Goal: Information Seeking & Learning: Learn about a topic

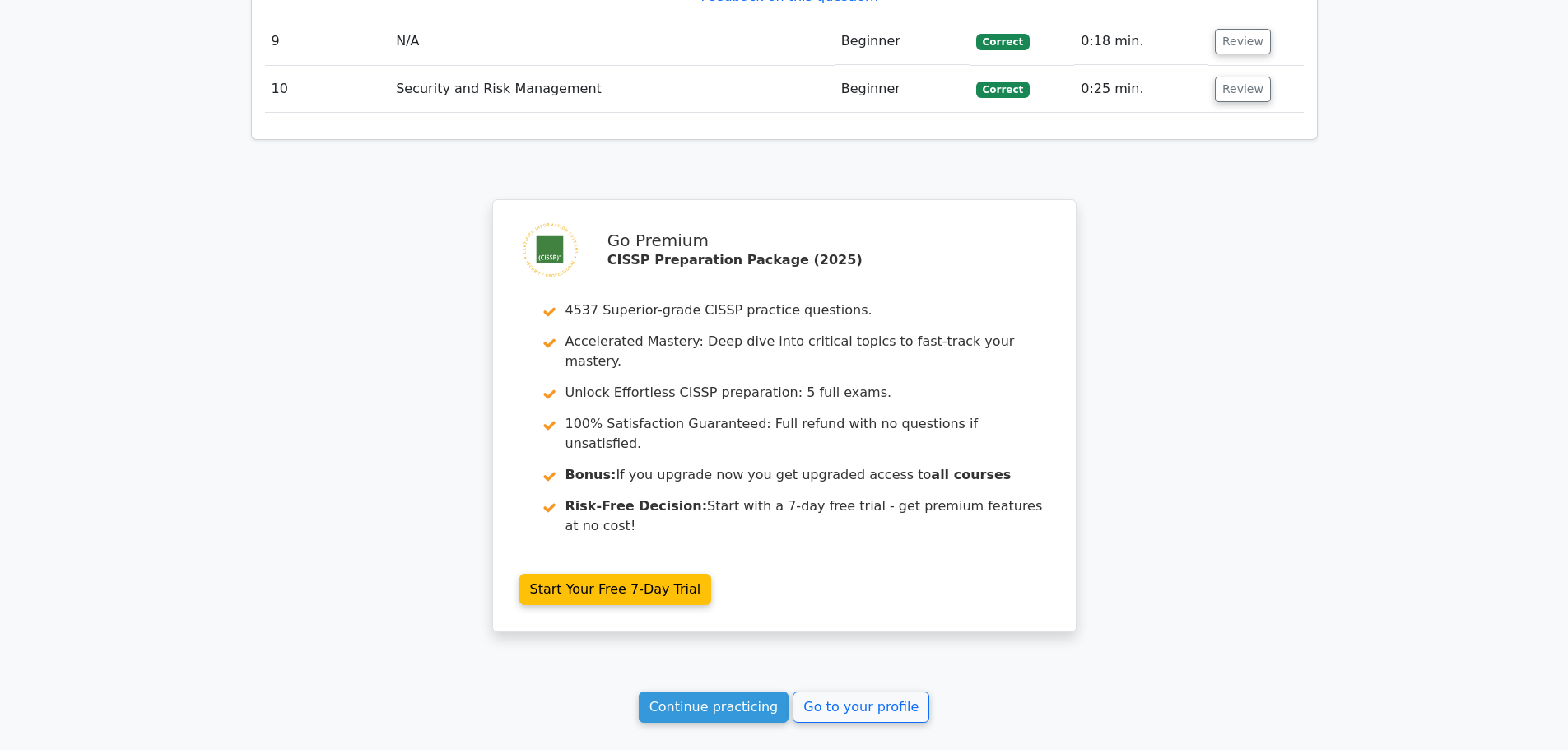
scroll to position [5528, 0]
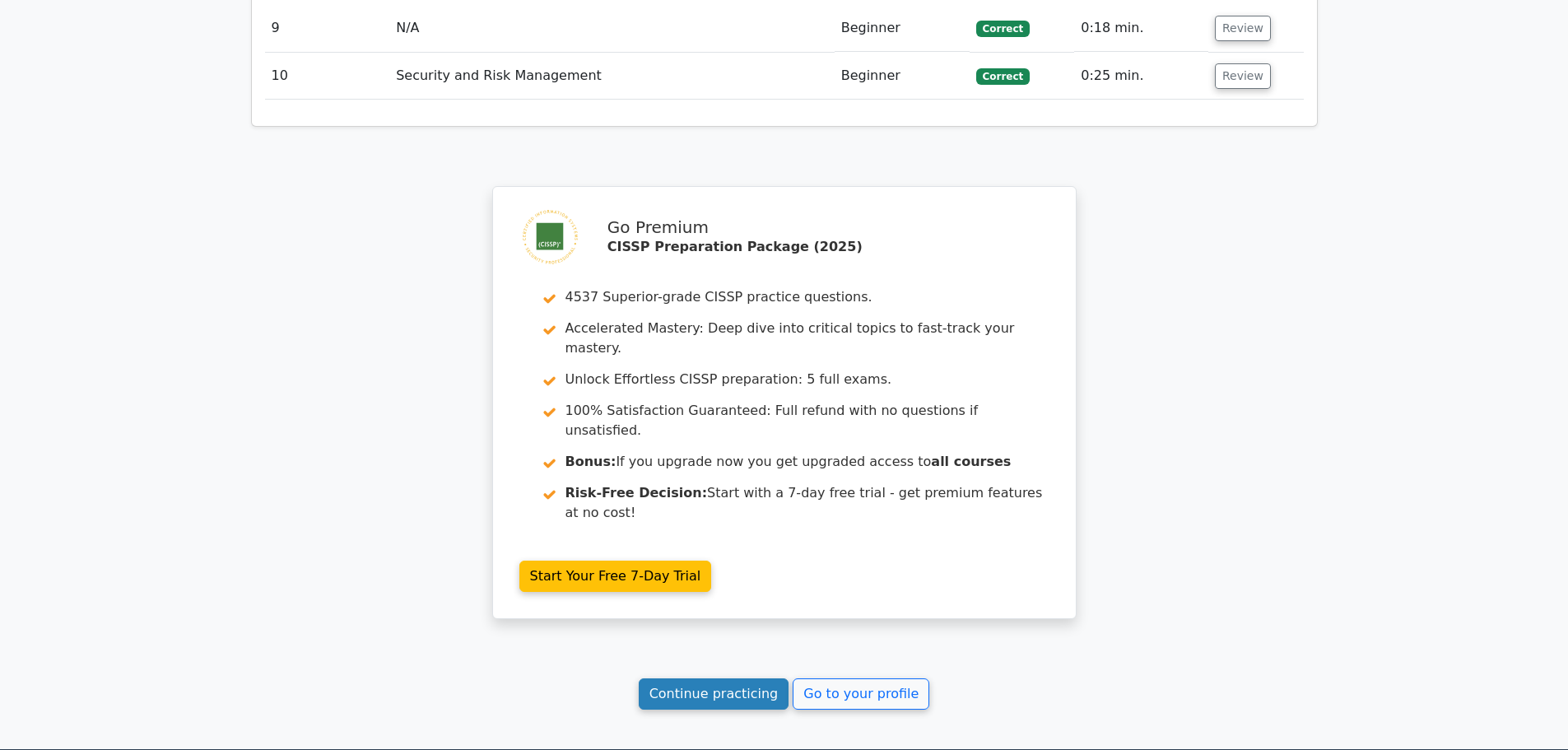
click at [746, 678] on link "Continue practicing" at bounding box center [713, 693] width 150 height 31
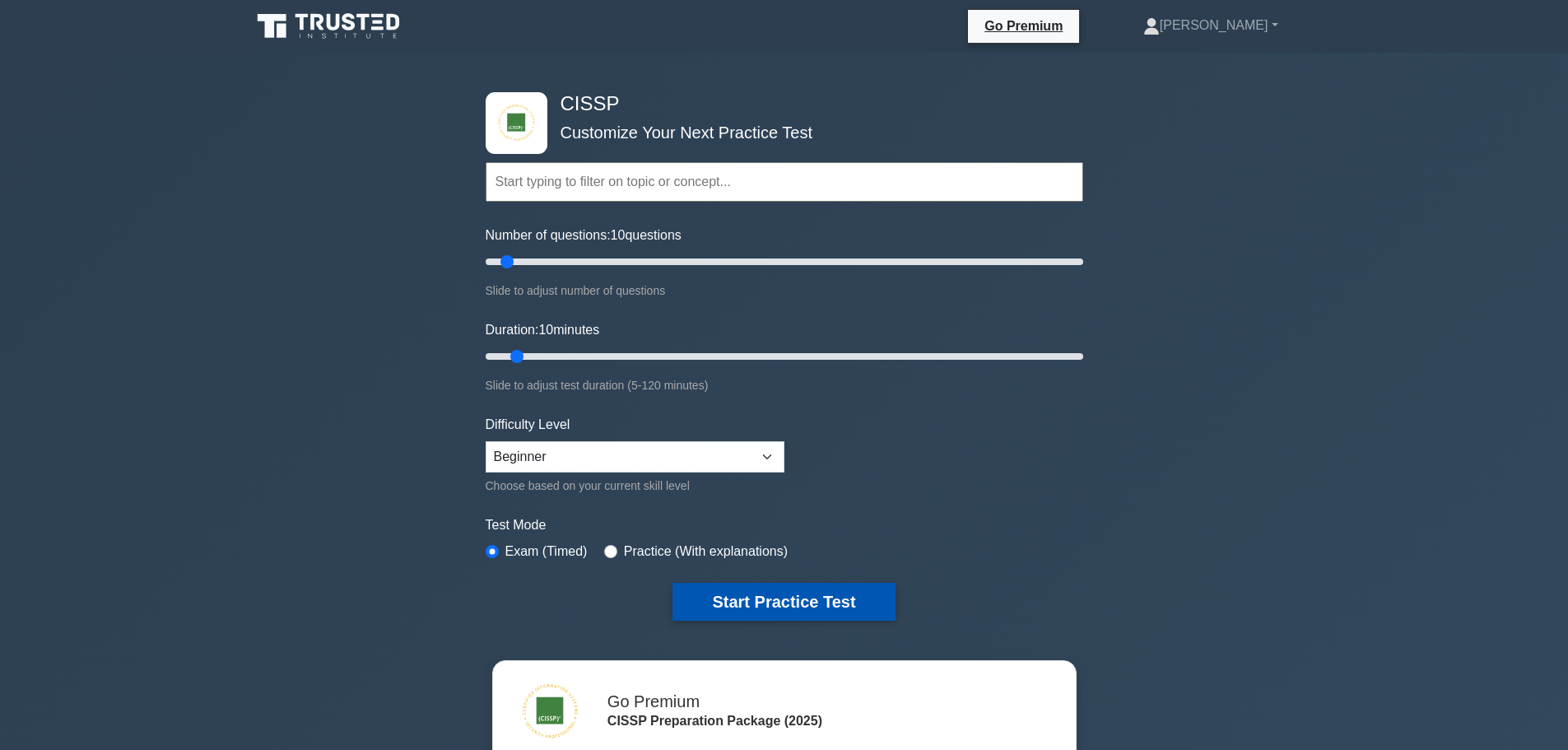
click at [848, 594] on button "Start Practice Test" at bounding box center [784, 601] width 222 height 38
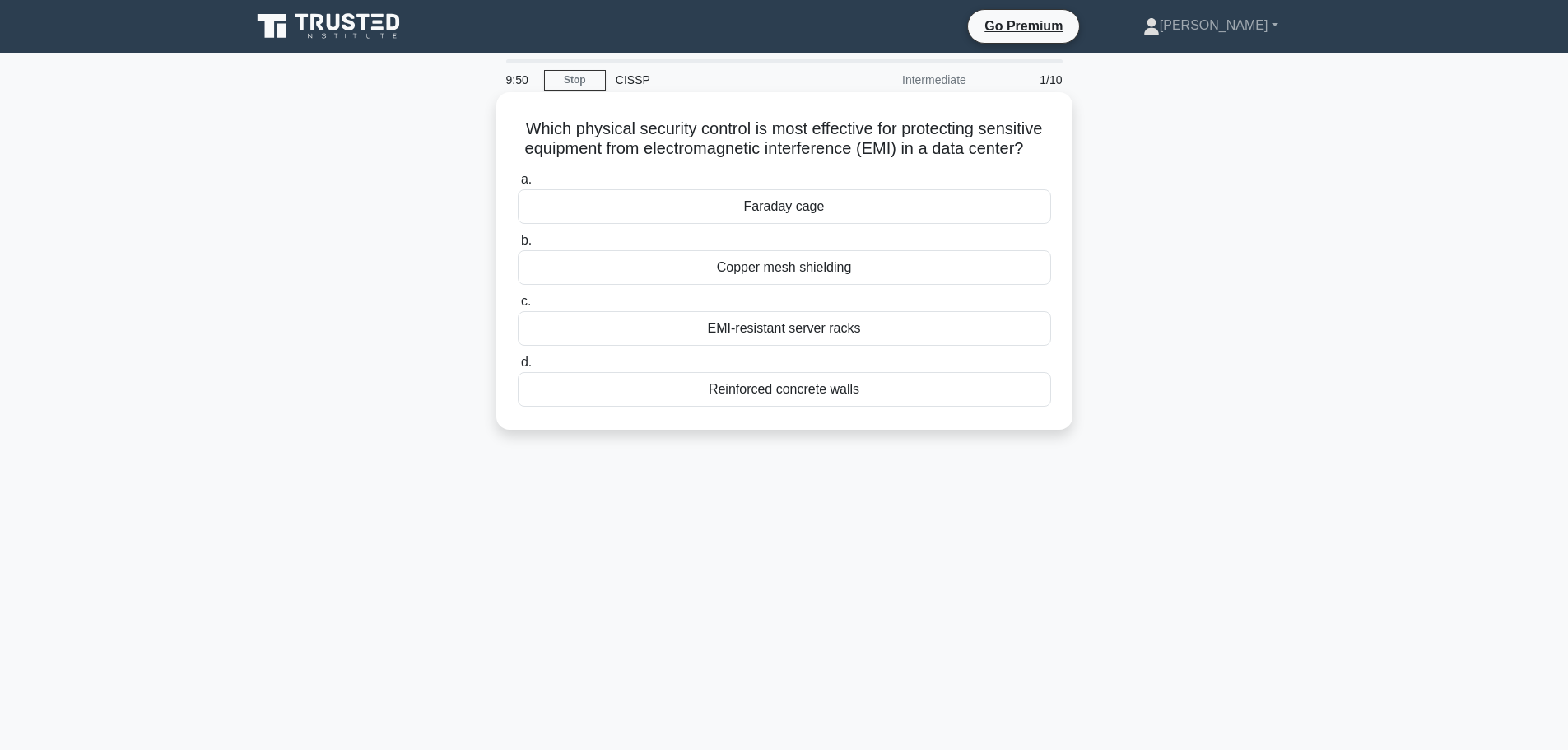
click at [788, 224] on div "Faraday cage" at bounding box center [784, 206] width 534 height 35
click at [518, 185] on input "a. Faraday cage" at bounding box center [518, 180] width 0 height 11
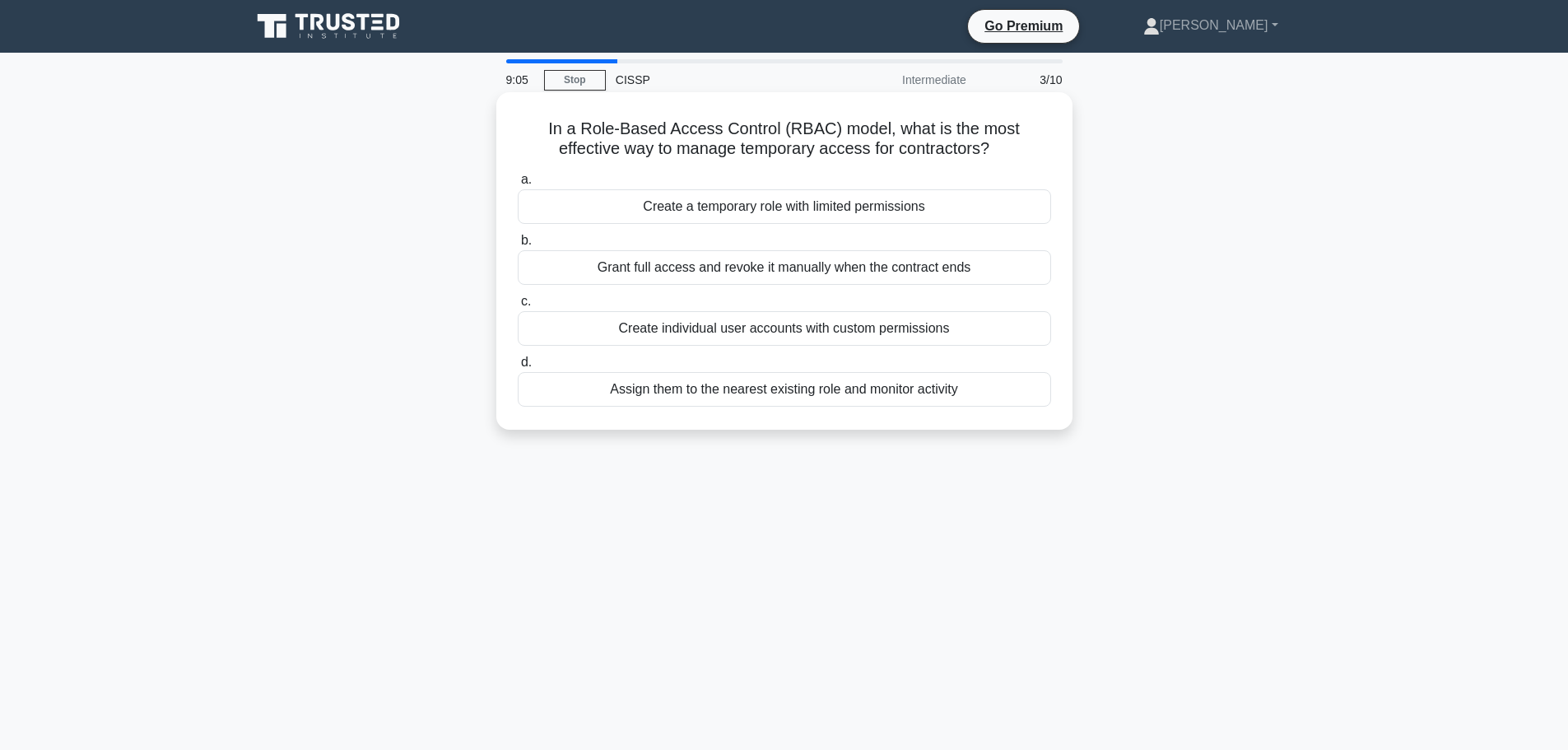
click at [766, 391] on div "Assign them to the nearest existing role and monitor activity" at bounding box center [784, 389] width 534 height 35
click at [518, 368] on input "d. Assign them to the nearest existing role and monitor activity" at bounding box center [518, 363] width 0 height 11
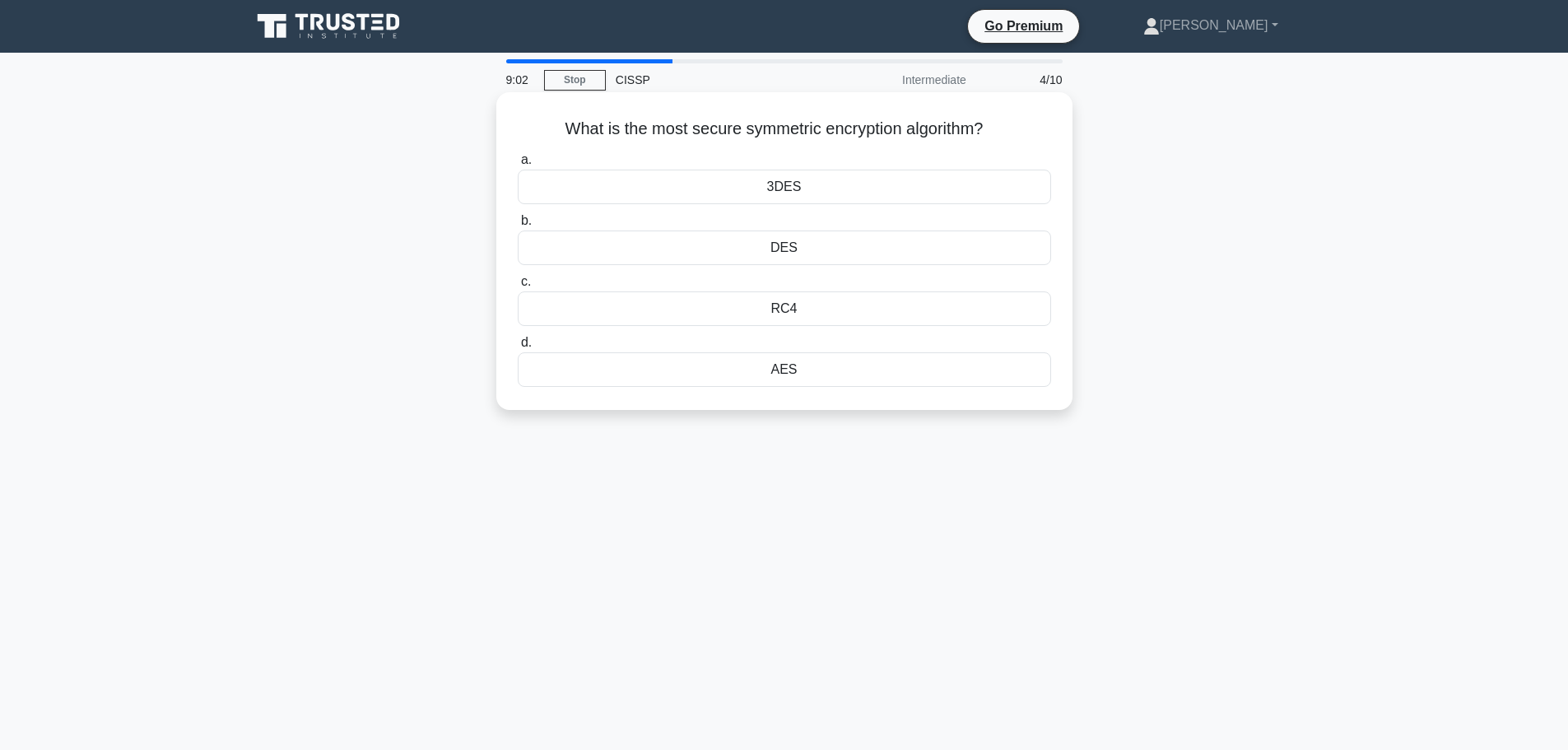
click at [780, 367] on div "AES" at bounding box center [784, 369] width 534 height 35
click at [518, 348] on input "d. AES" at bounding box center [518, 343] width 0 height 11
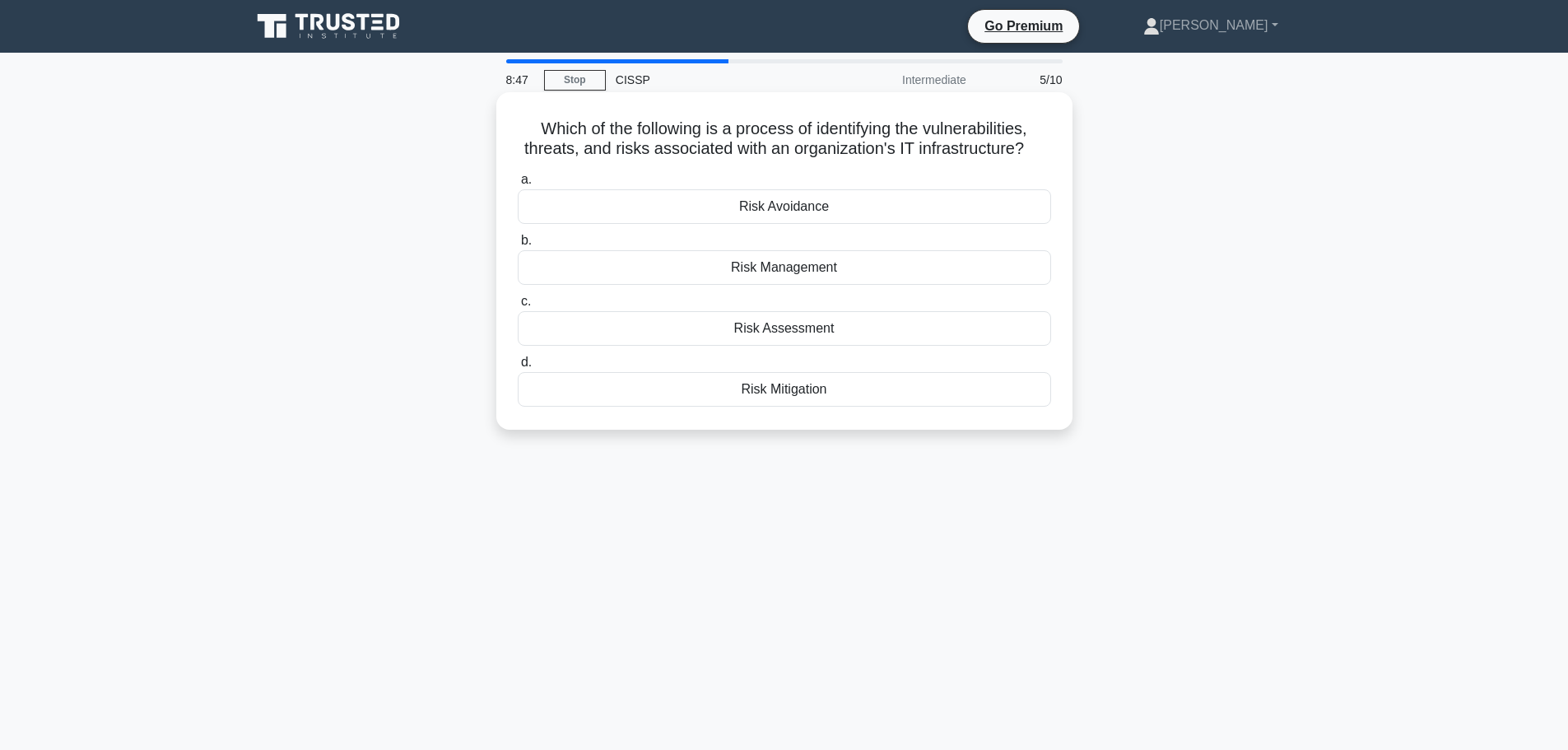
click at [772, 327] on div "Risk Assessment" at bounding box center [784, 328] width 534 height 35
click at [518, 307] on input "c. Risk Assessment" at bounding box center [518, 302] width 0 height 11
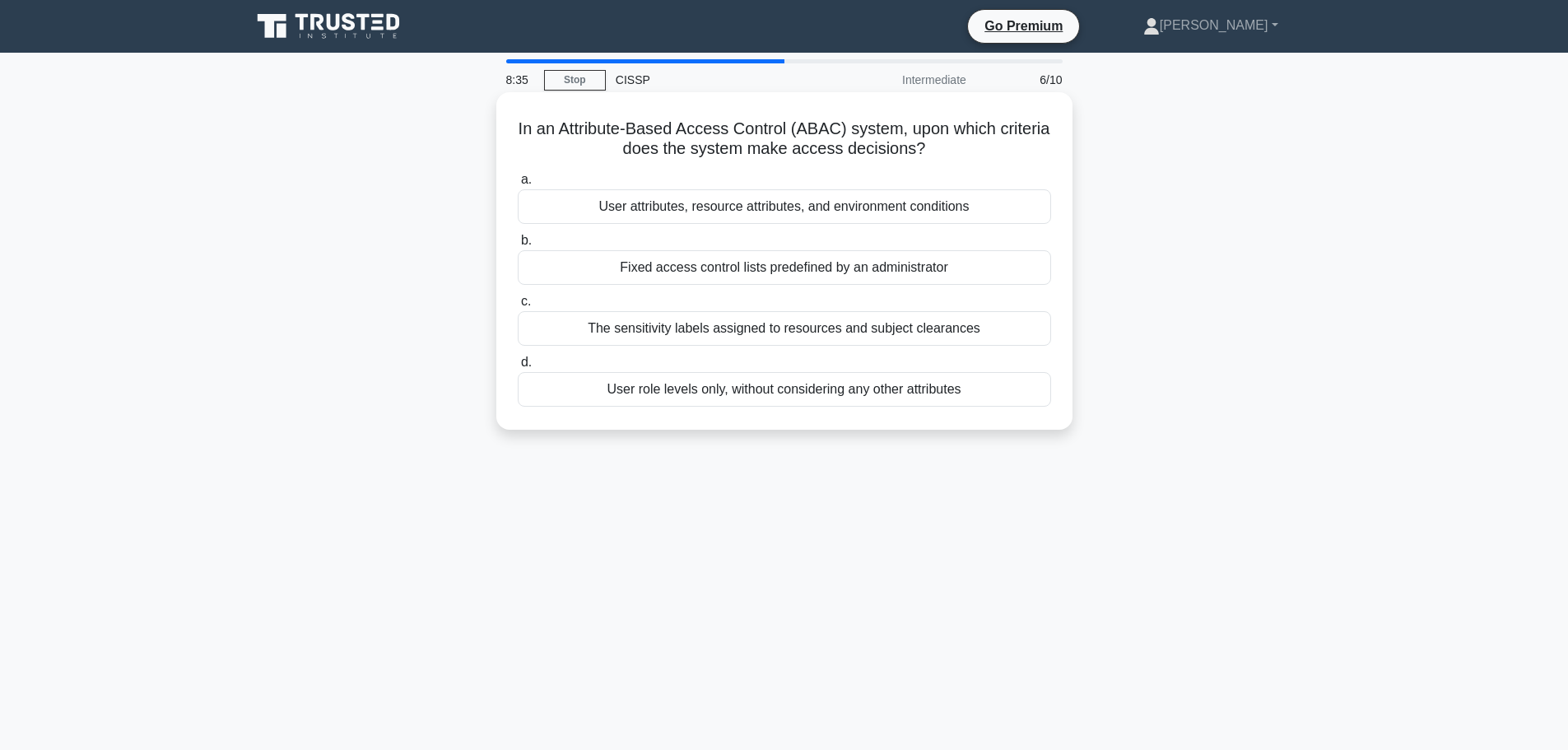
click at [776, 203] on div "User attributes, resource attributes, and environment conditions" at bounding box center [784, 206] width 534 height 35
click at [518, 185] on input "a. User attributes, resource attributes, and environment conditions" at bounding box center [518, 180] width 0 height 11
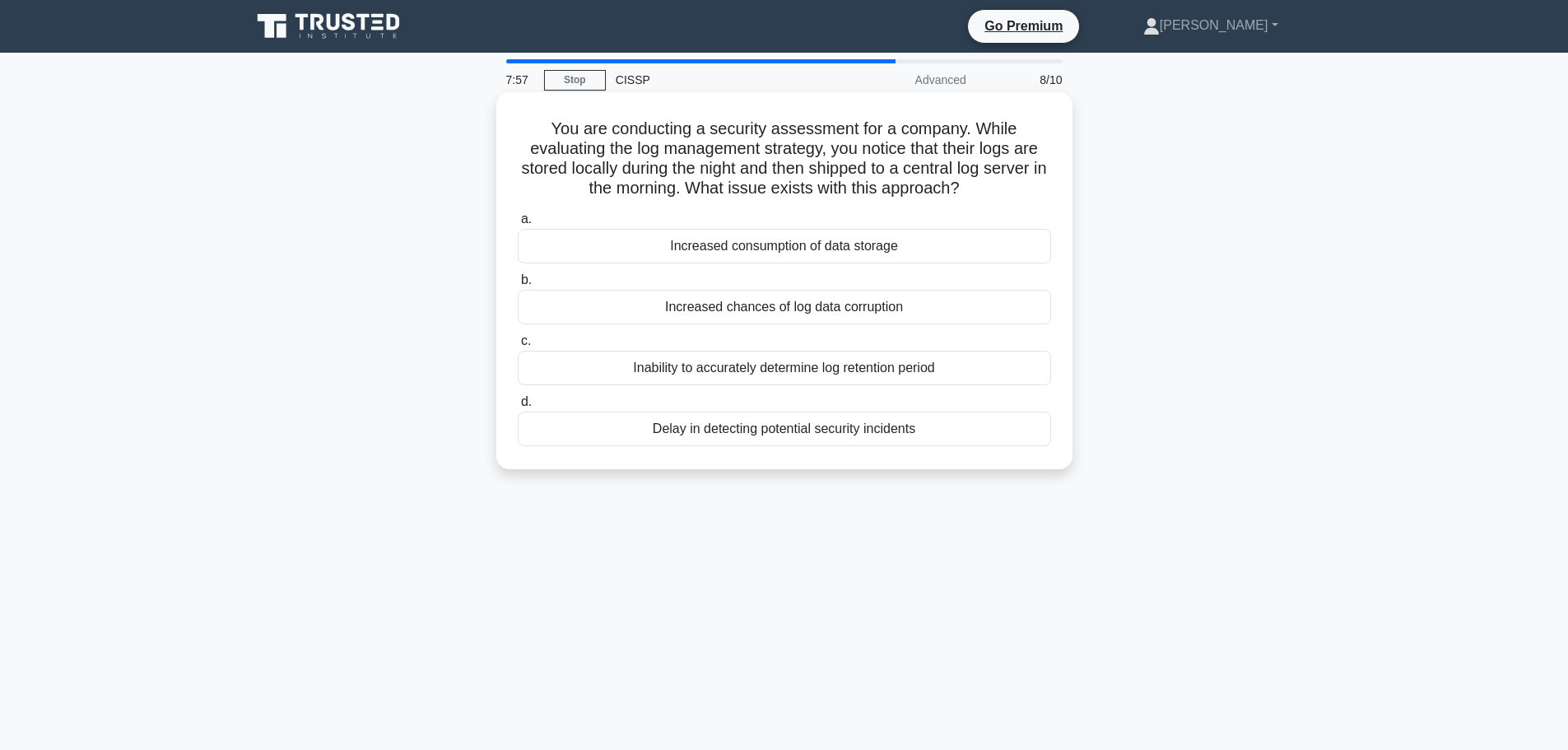
click at [889, 367] on div "Inability to accurately determine log retention period" at bounding box center [784, 367] width 534 height 35
click at [518, 347] on input "c. Inability to accurately determine log retention period" at bounding box center [518, 342] width 0 height 11
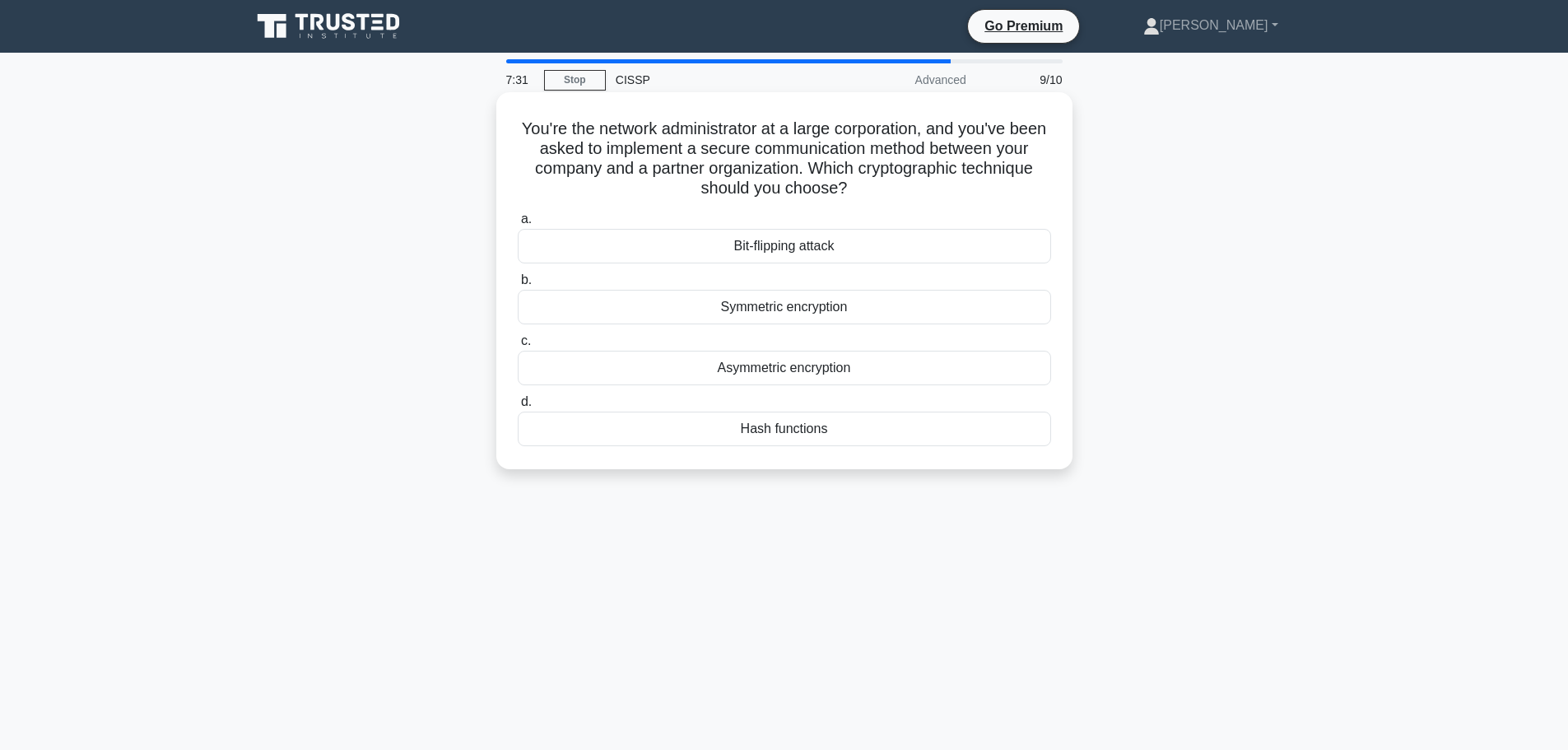
click at [754, 311] on div "Symmetric encryption" at bounding box center [784, 307] width 534 height 35
click at [518, 286] on input "b. Symmetric encryption" at bounding box center [518, 280] width 0 height 11
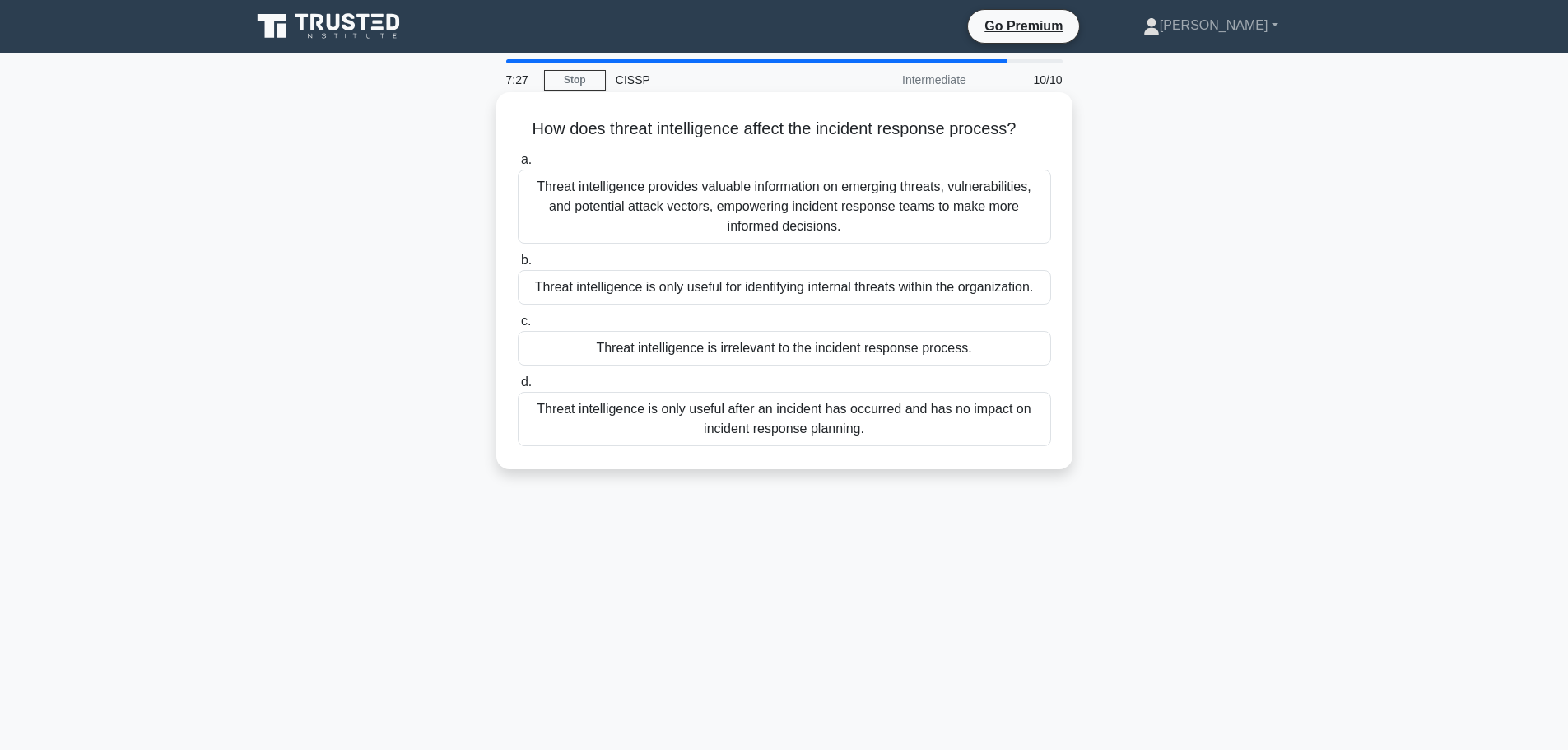
click at [719, 224] on div "Threat intelligence provides valuable information on emerging threats, vulnerab…" at bounding box center [784, 206] width 534 height 74
click at [518, 165] on input "a. Threat intelligence provides valuable information on emerging threats, vulne…" at bounding box center [518, 160] width 0 height 11
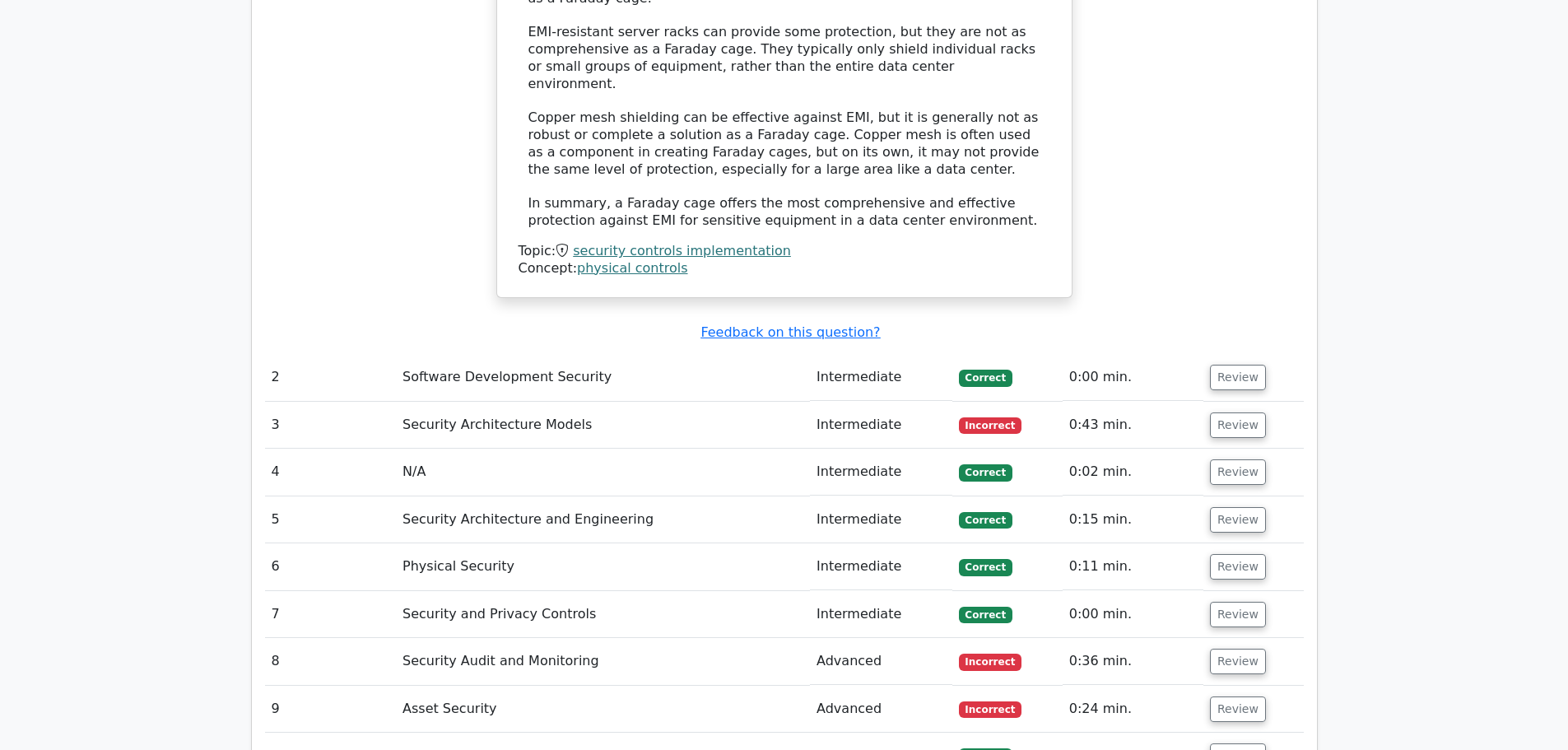
scroll to position [2222, 0]
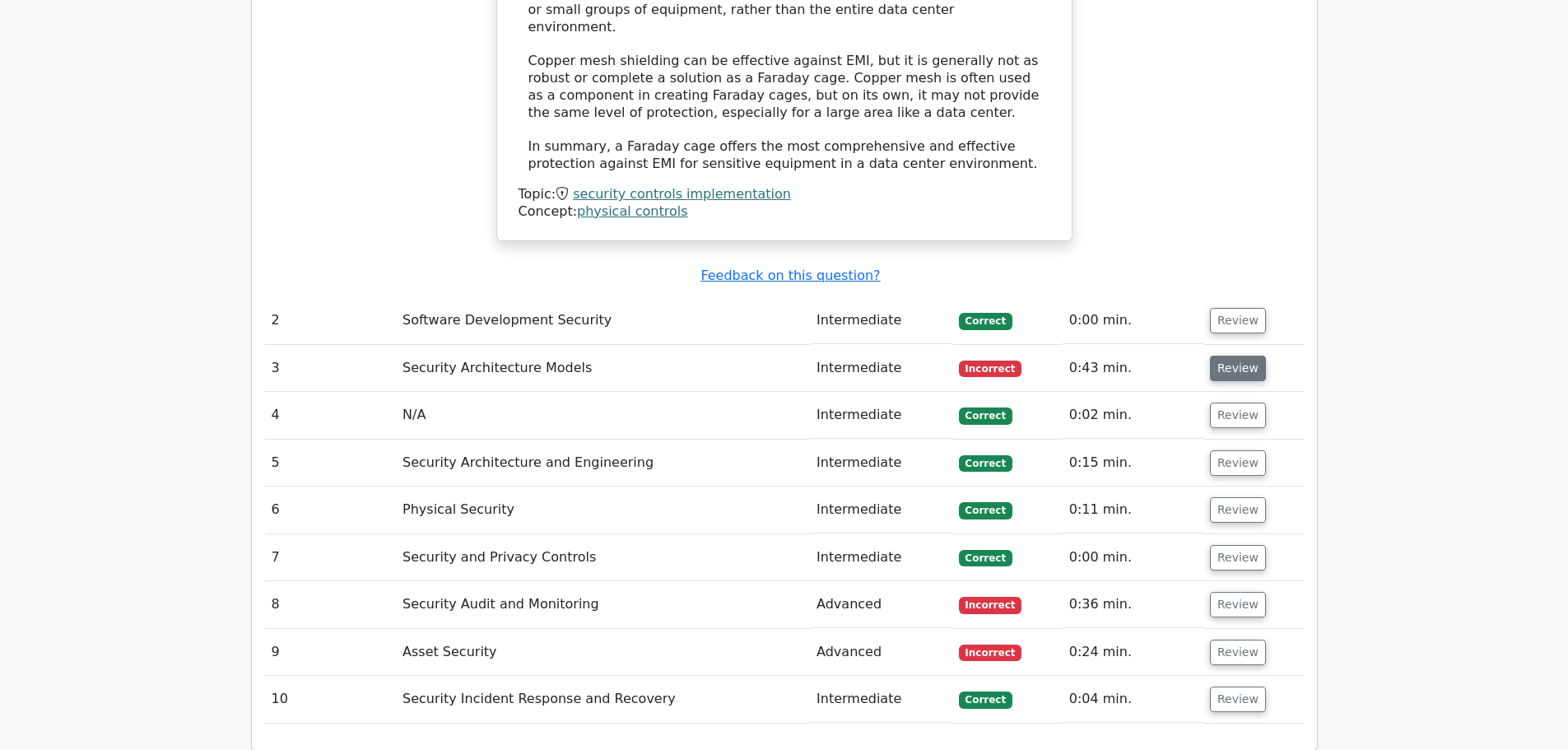
click at [1226, 356] on button "Review" at bounding box center [1237, 368] width 56 height 26
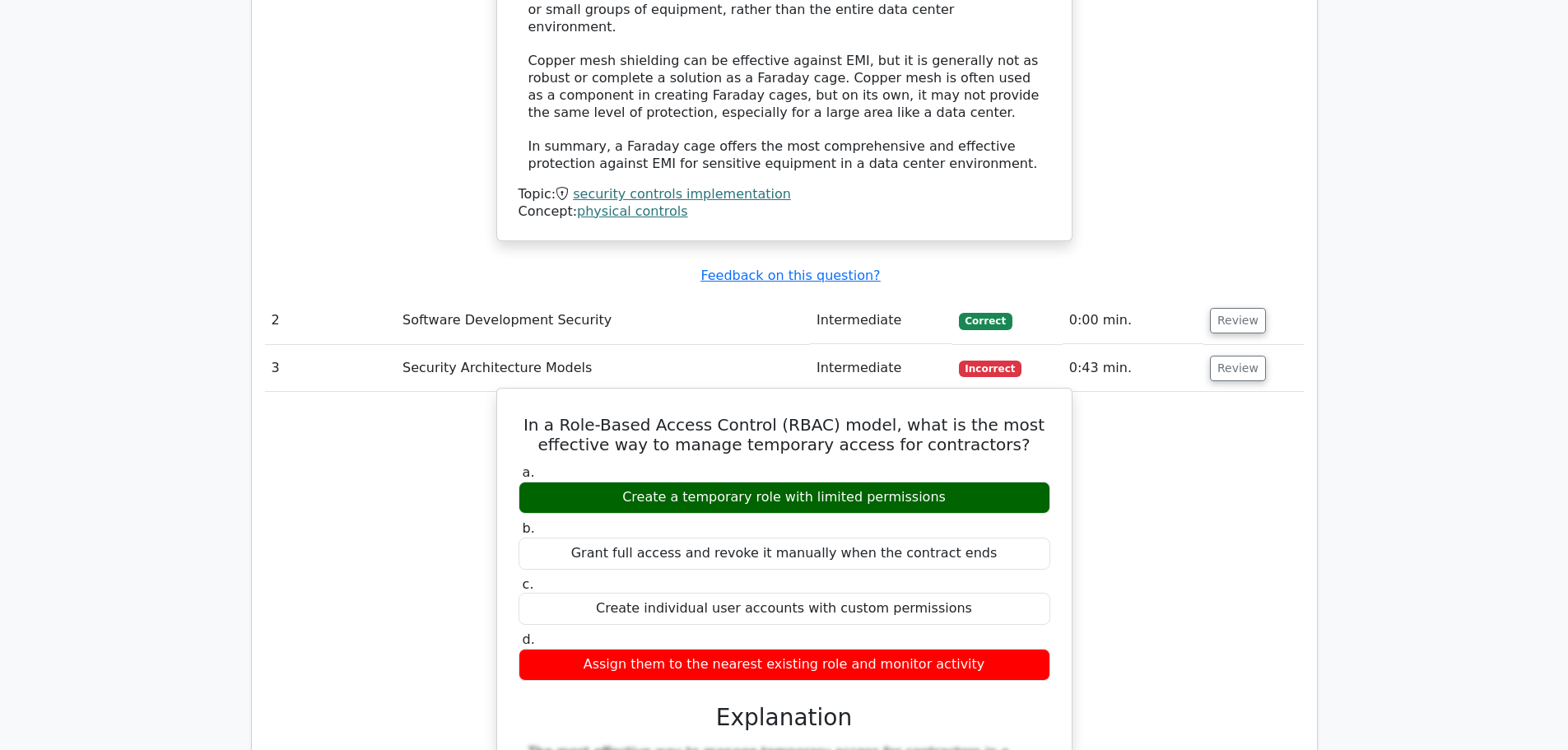
scroll to position [2305, 0]
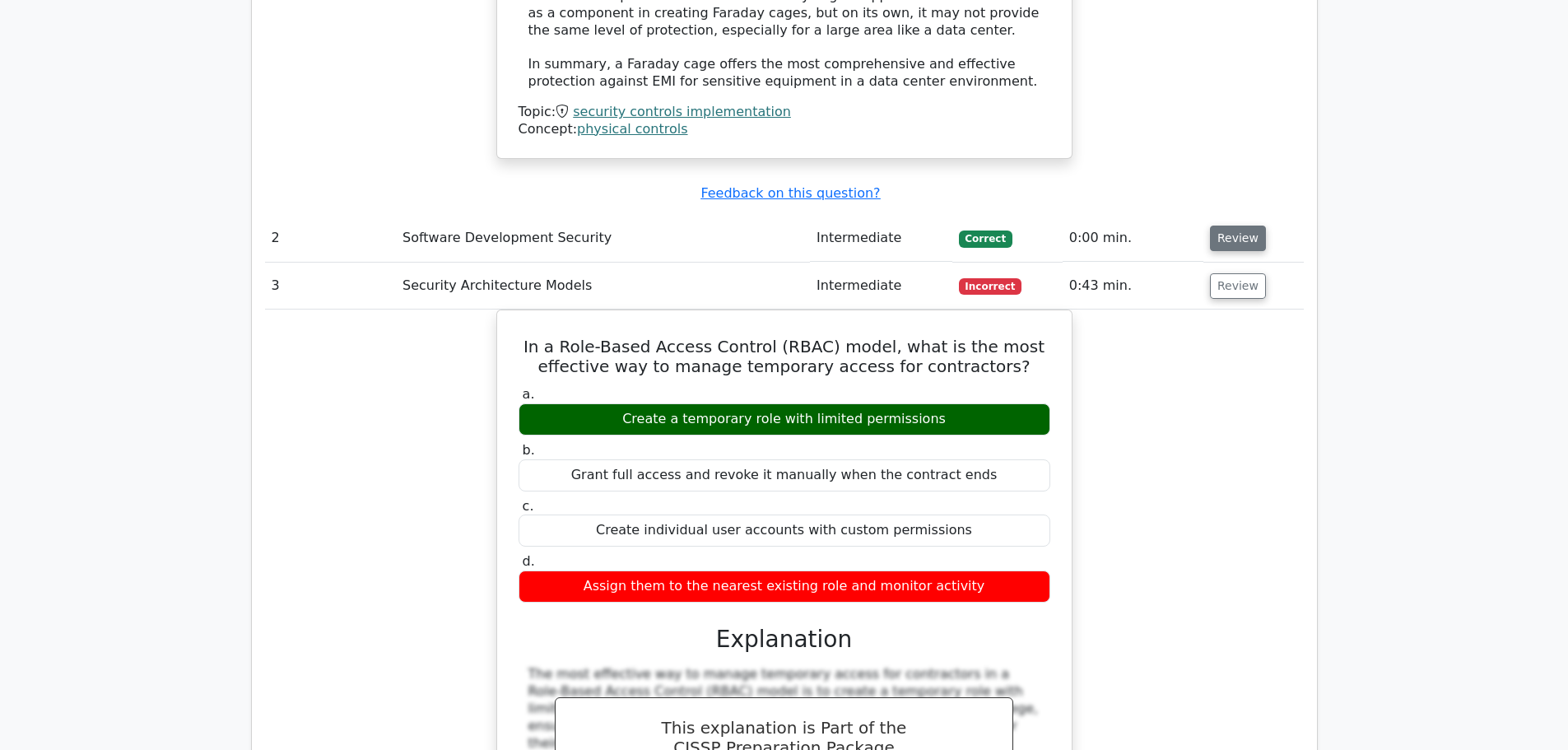
click at [1223, 226] on button "Review" at bounding box center [1237, 238] width 56 height 26
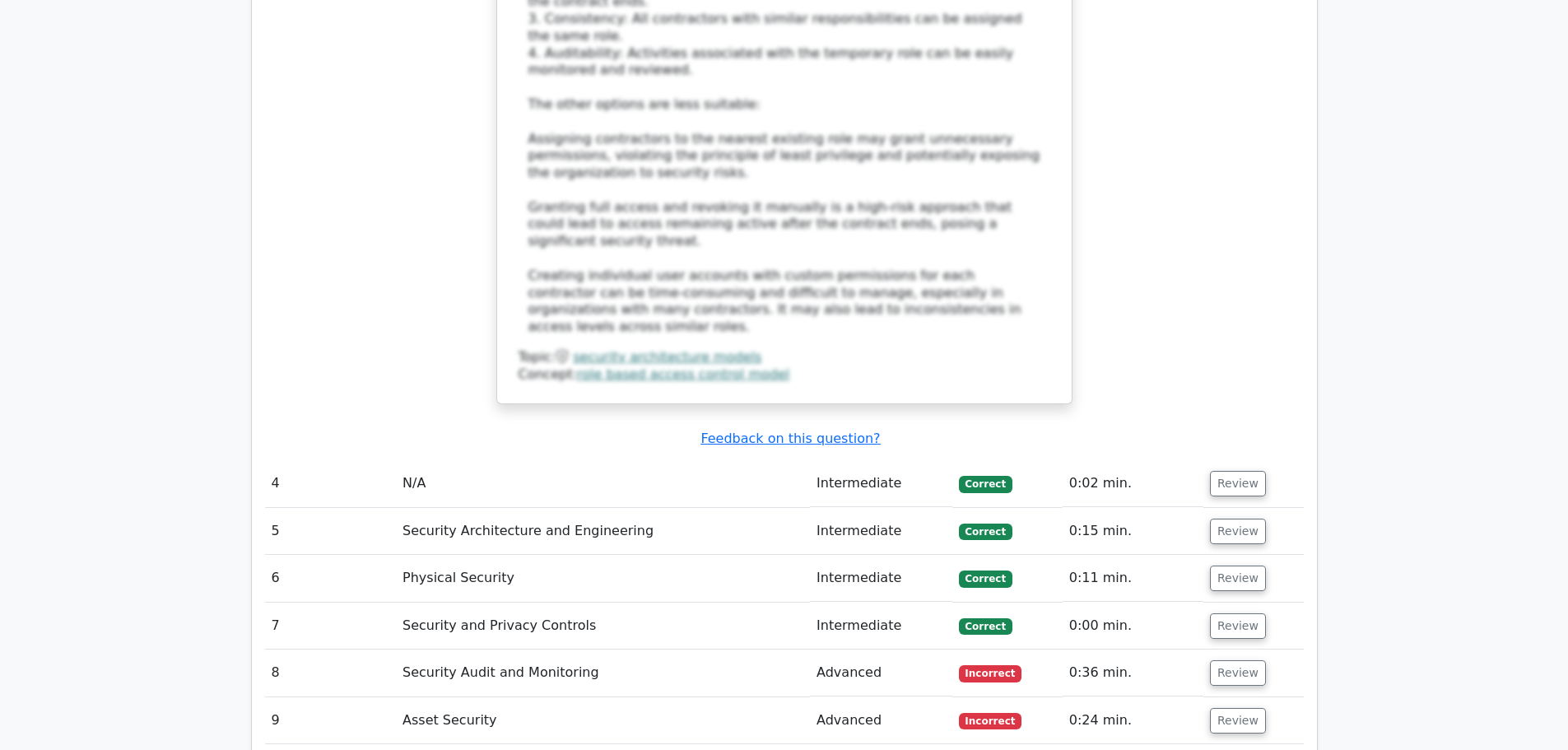
scroll to position [3705, 0]
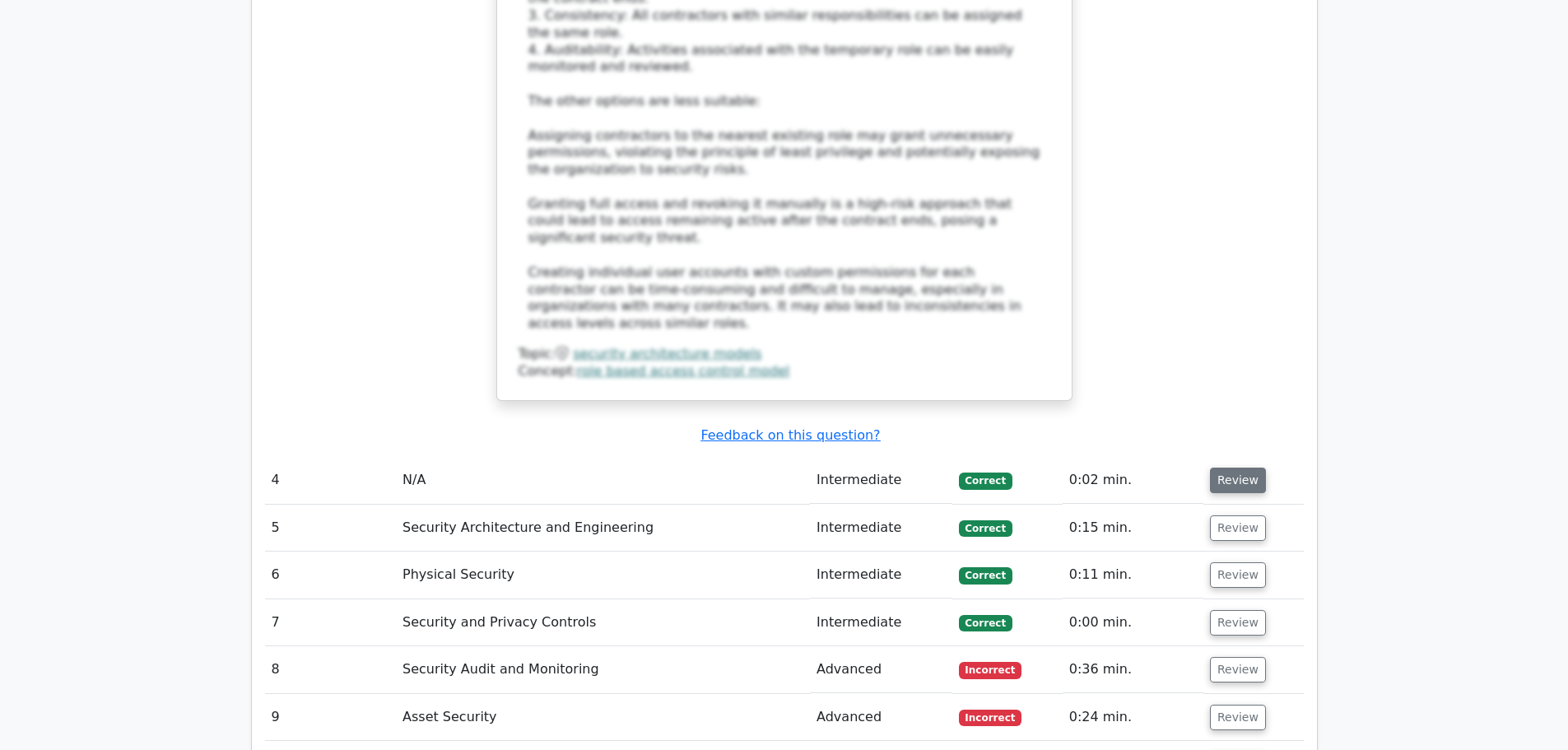
click at [1235, 468] on button "Review" at bounding box center [1237, 480] width 56 height 26
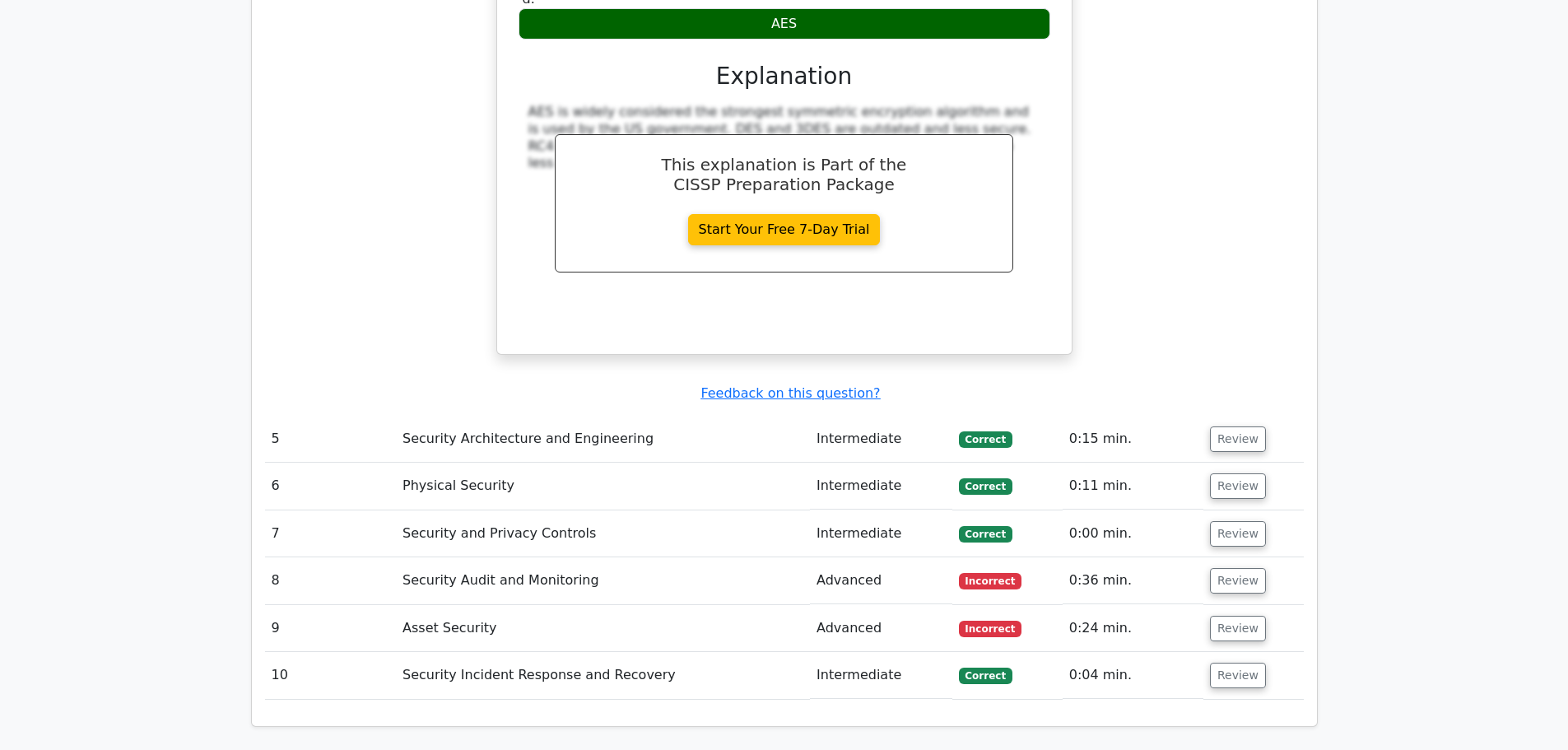
scroll to position [4446, 0]
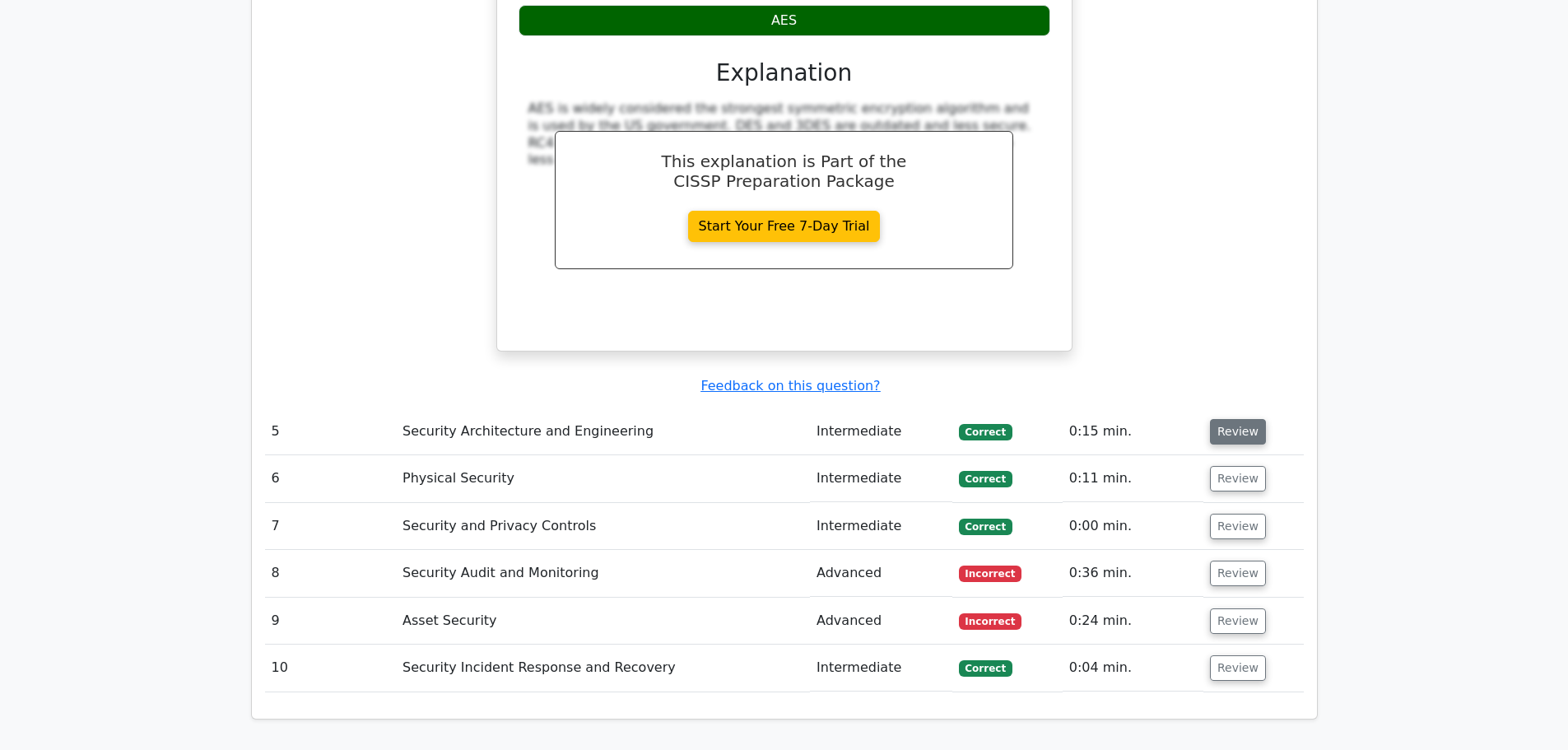
click at [1234, 419] on button "Review" at bounding box center [1237, 431] width 56 height 26
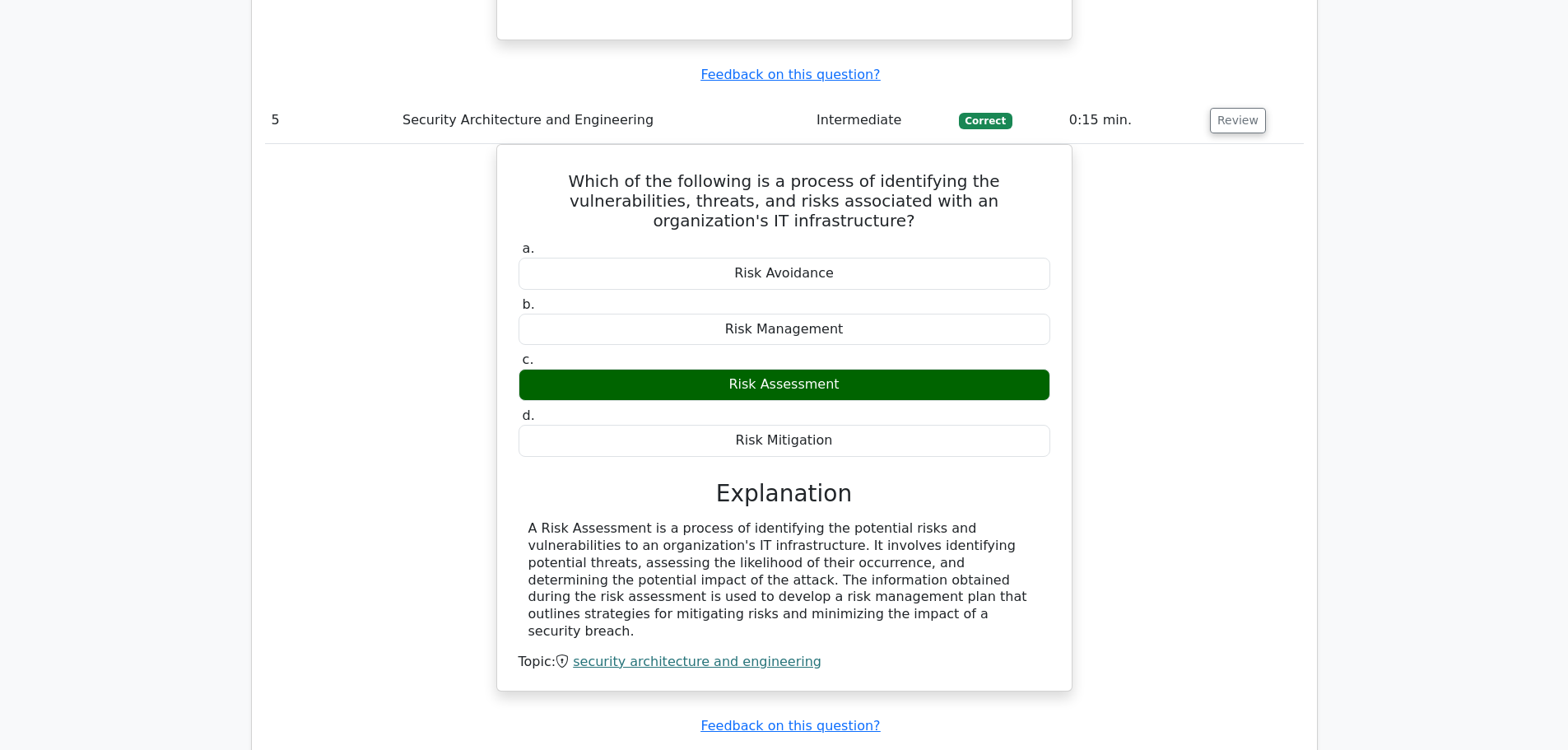
scroll to position [4857, 0]
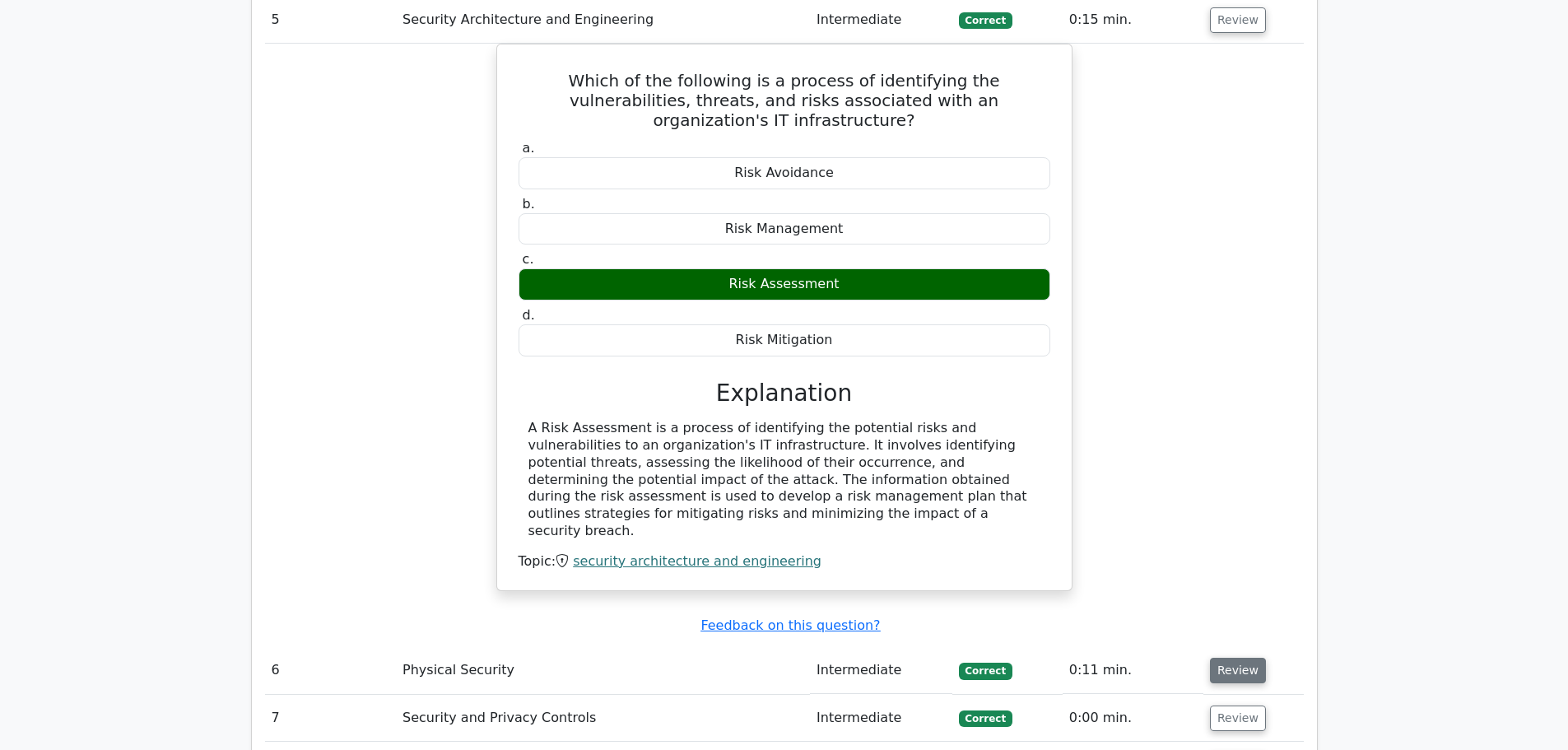
click at [1227, 657] on button "Review" at bounding box center [1237, 670] width 56 height 26
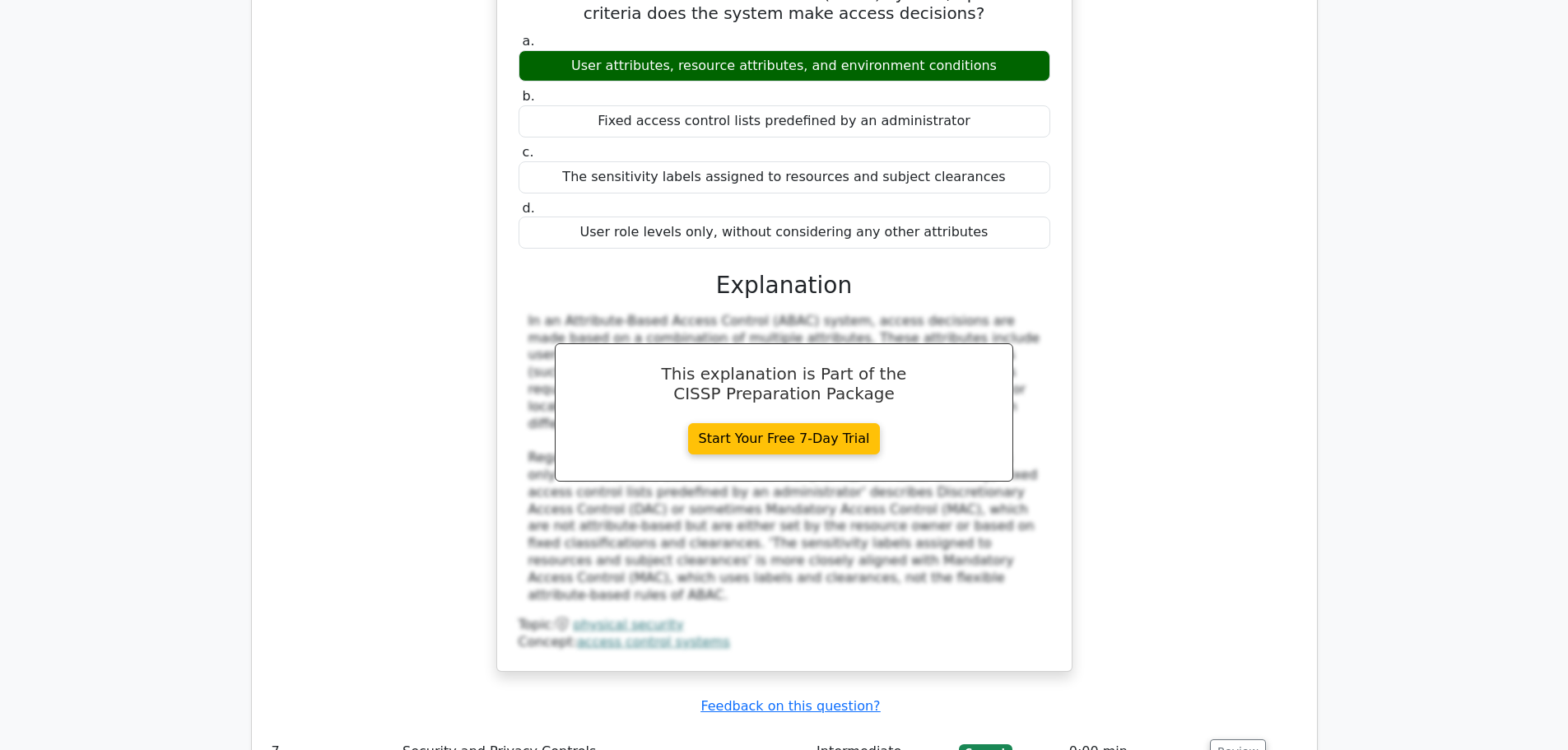
scroll to position [5598, 0]
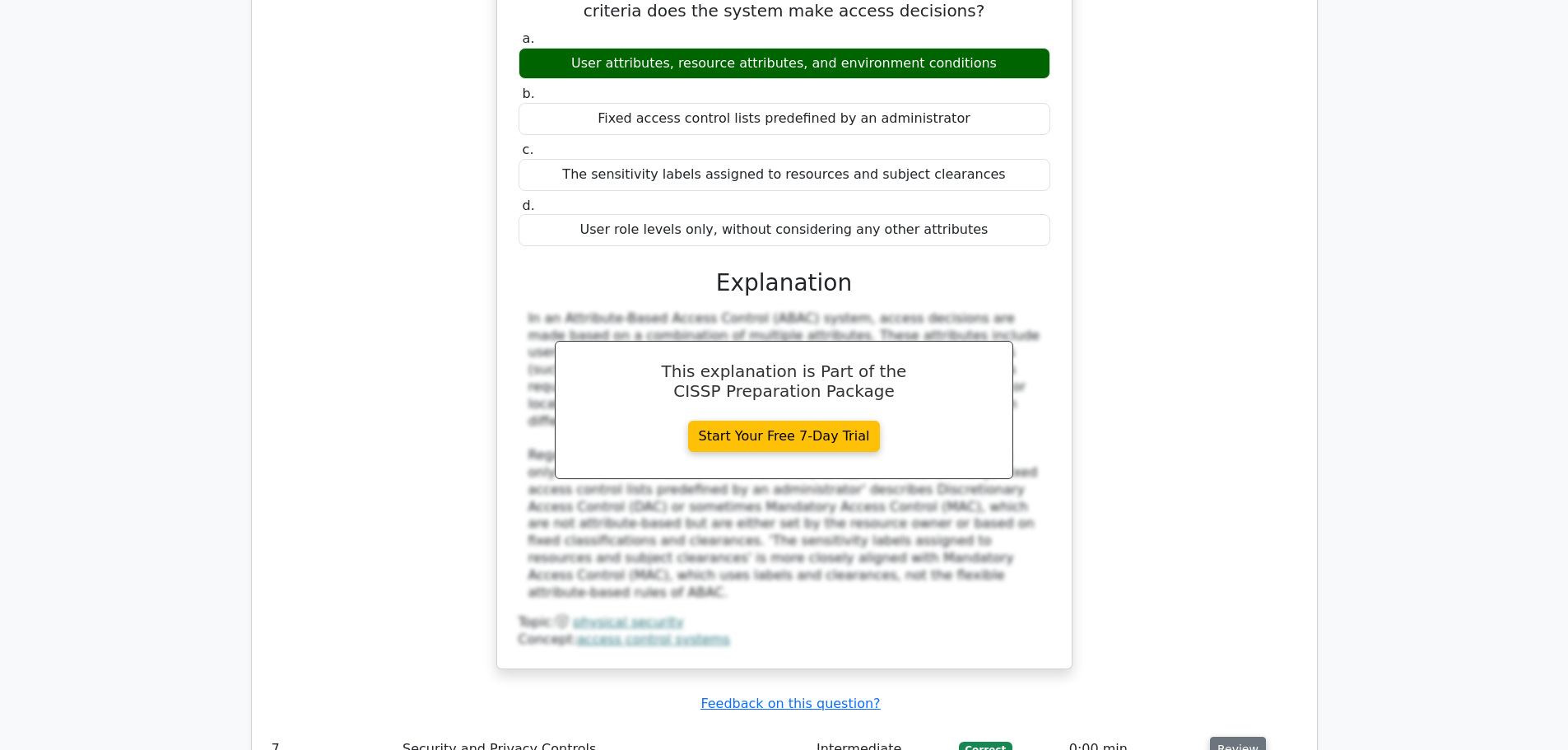
click at [1230, 737] on button "Review" at bounding box center [1237, 749] width 56 height 26
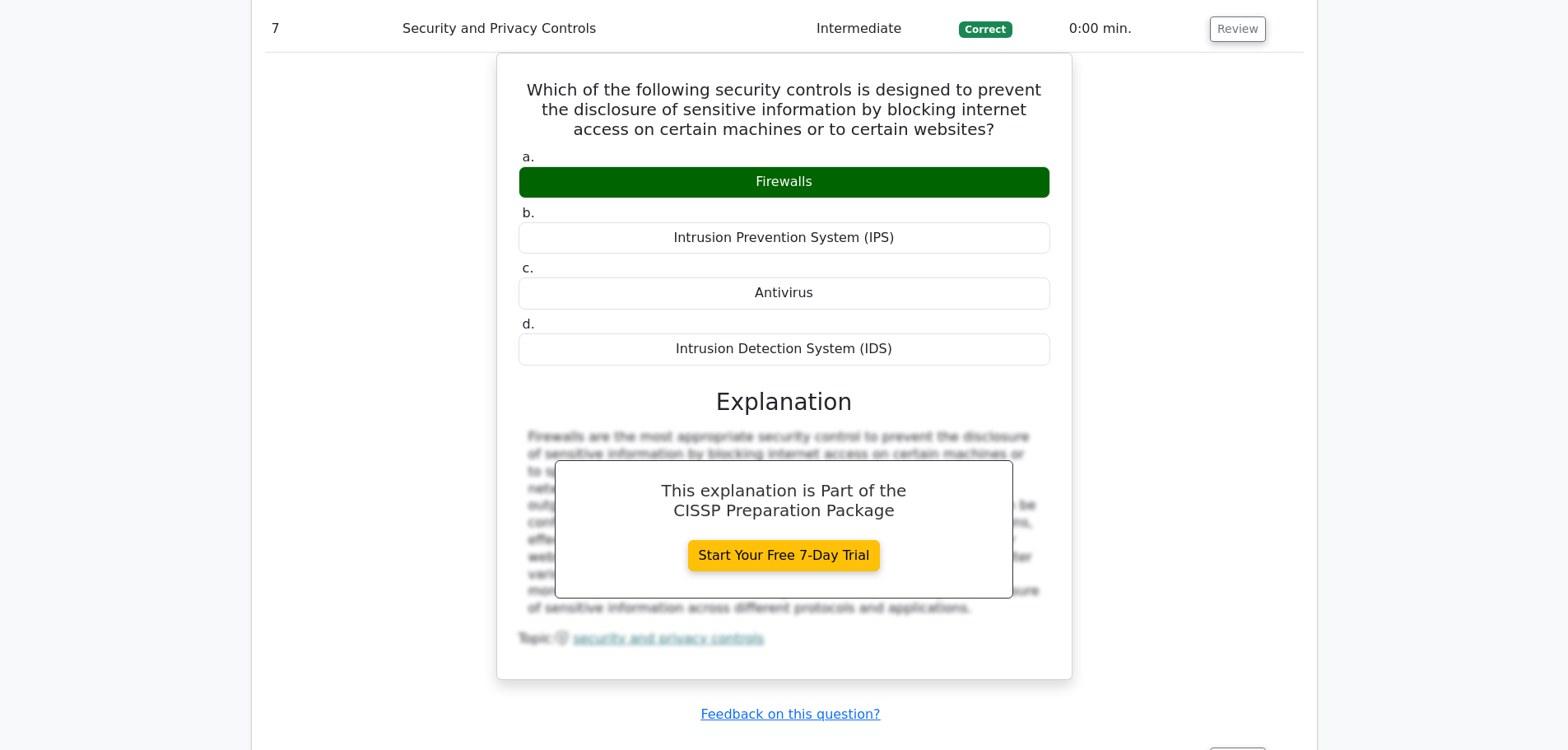
scroll to position [6339, 0]
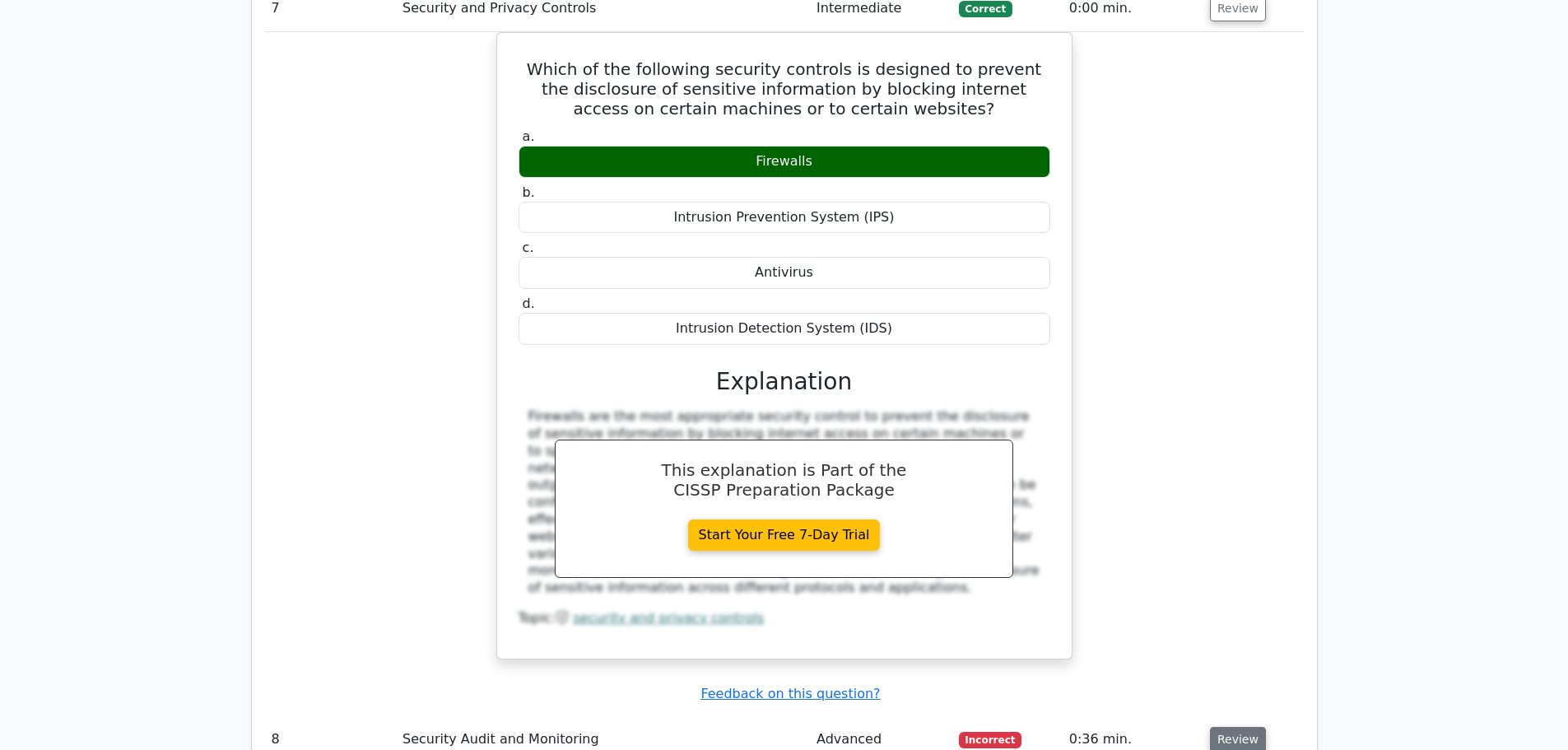
click at [1219, 727] on button "Review" at bounding box center [1237, 739] width 56 height 26
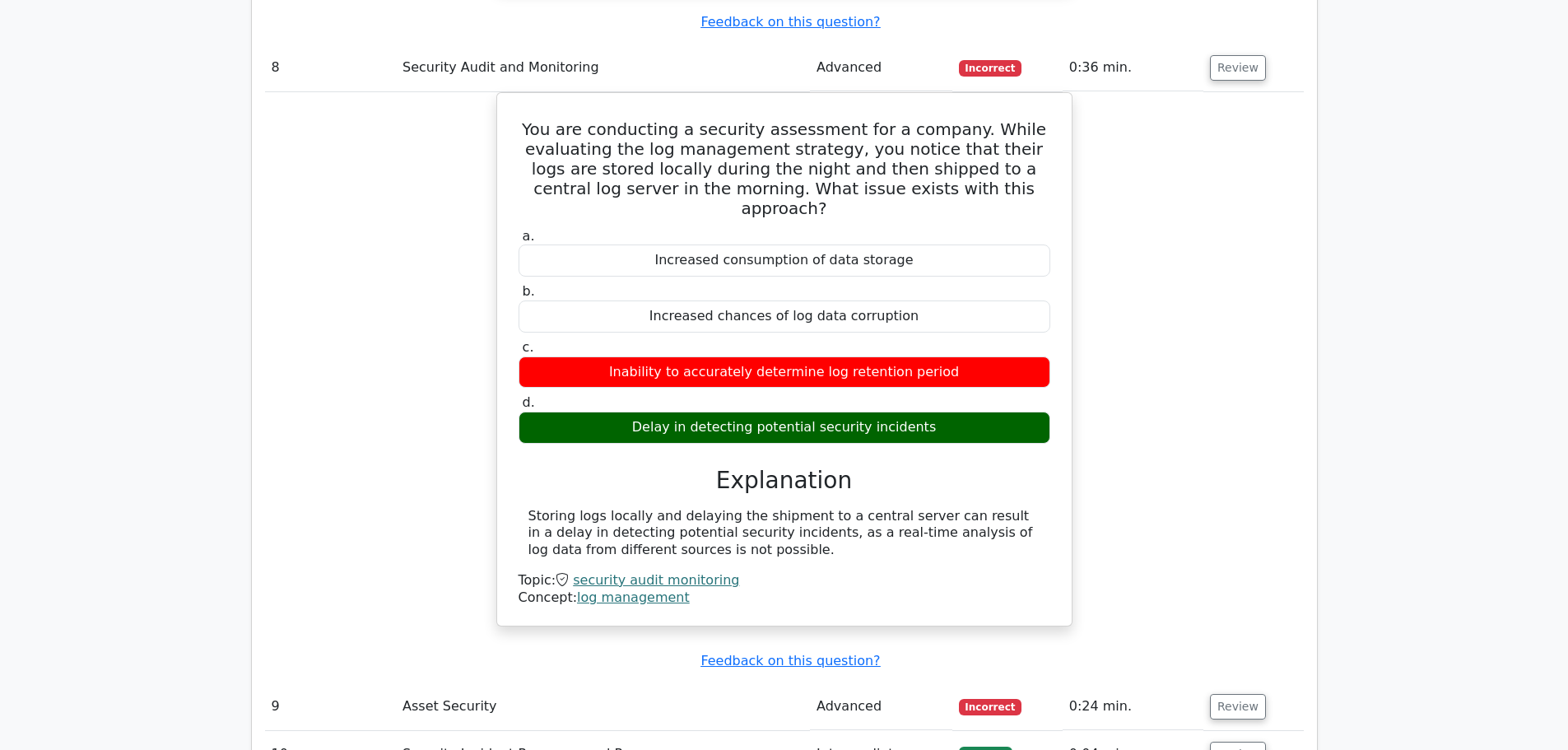
scroll to position [7079, 0]
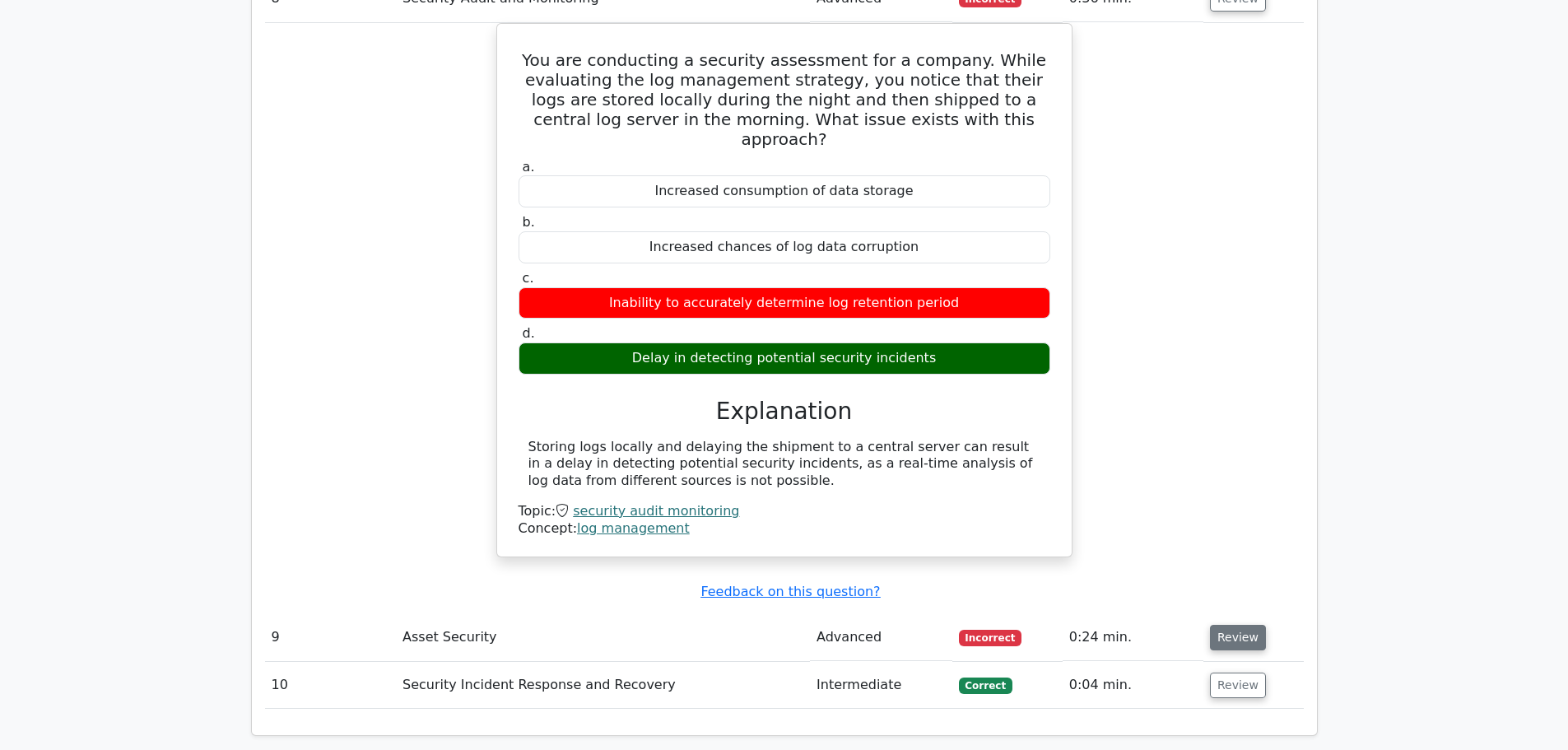
click at [1220, 625] on button "Review" at bounding box center [1237, 637] width 56 height 26
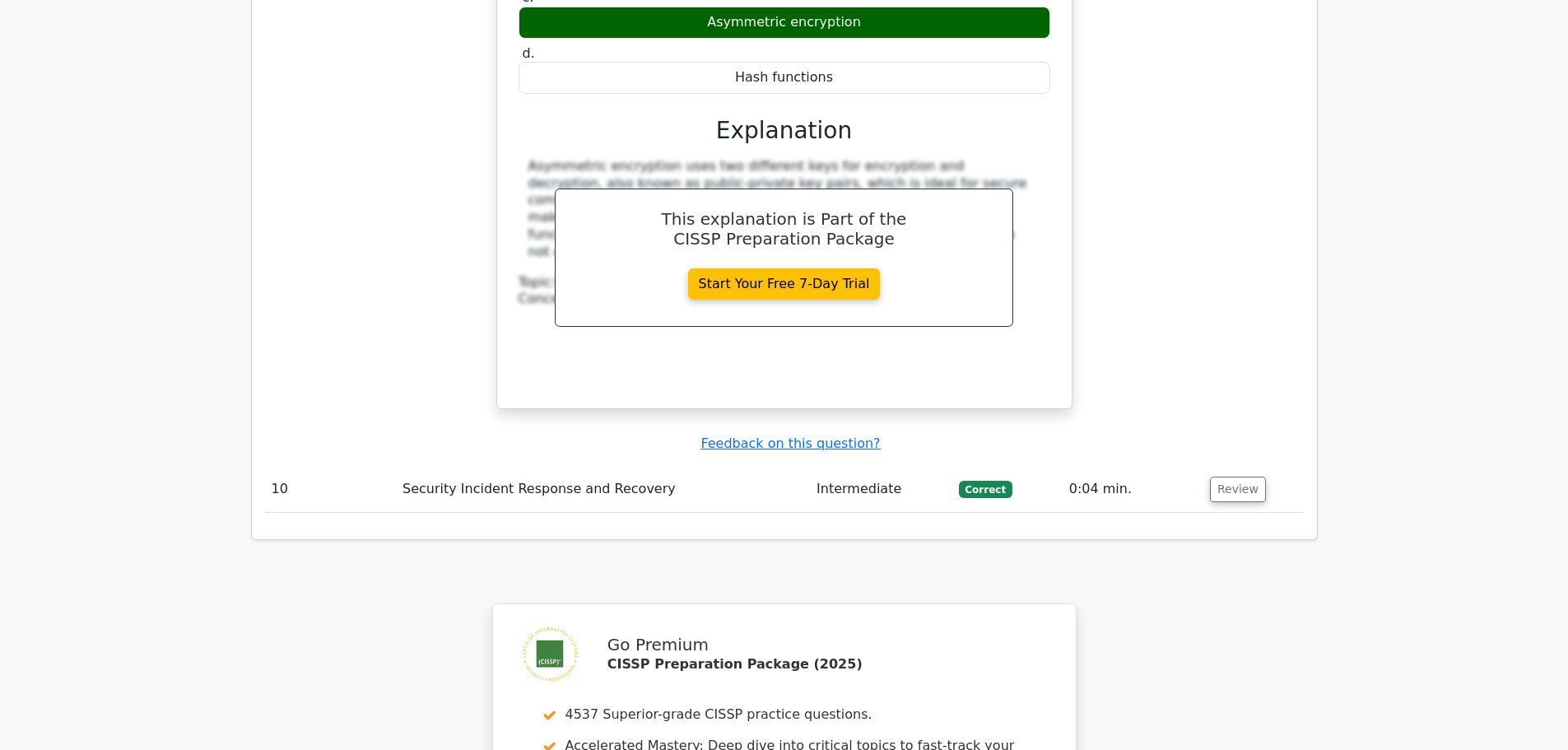
scroll to position [7985, 0]
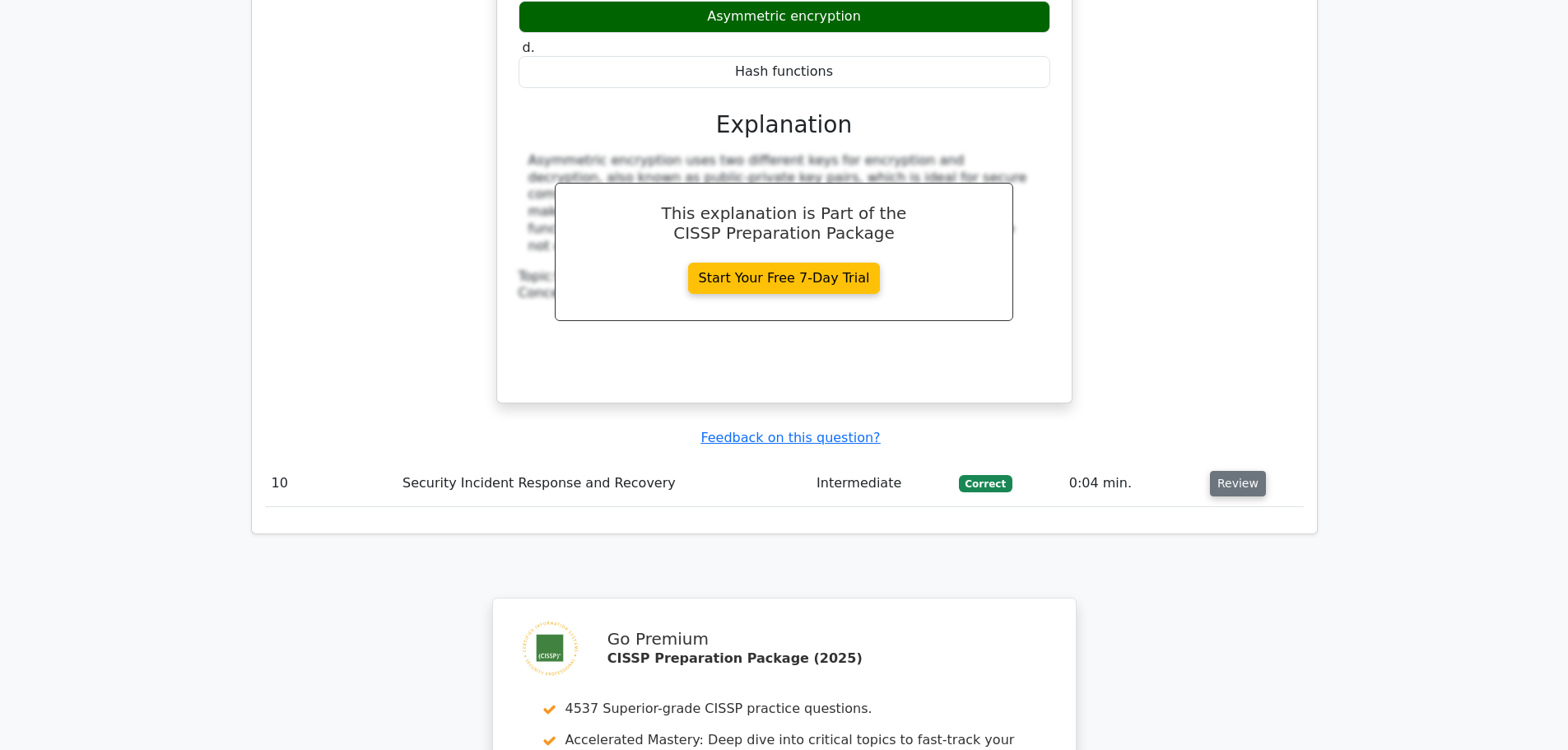
click at [1234, 471] on button "Review" at bounding box center [1237, 483] width 56 height 26
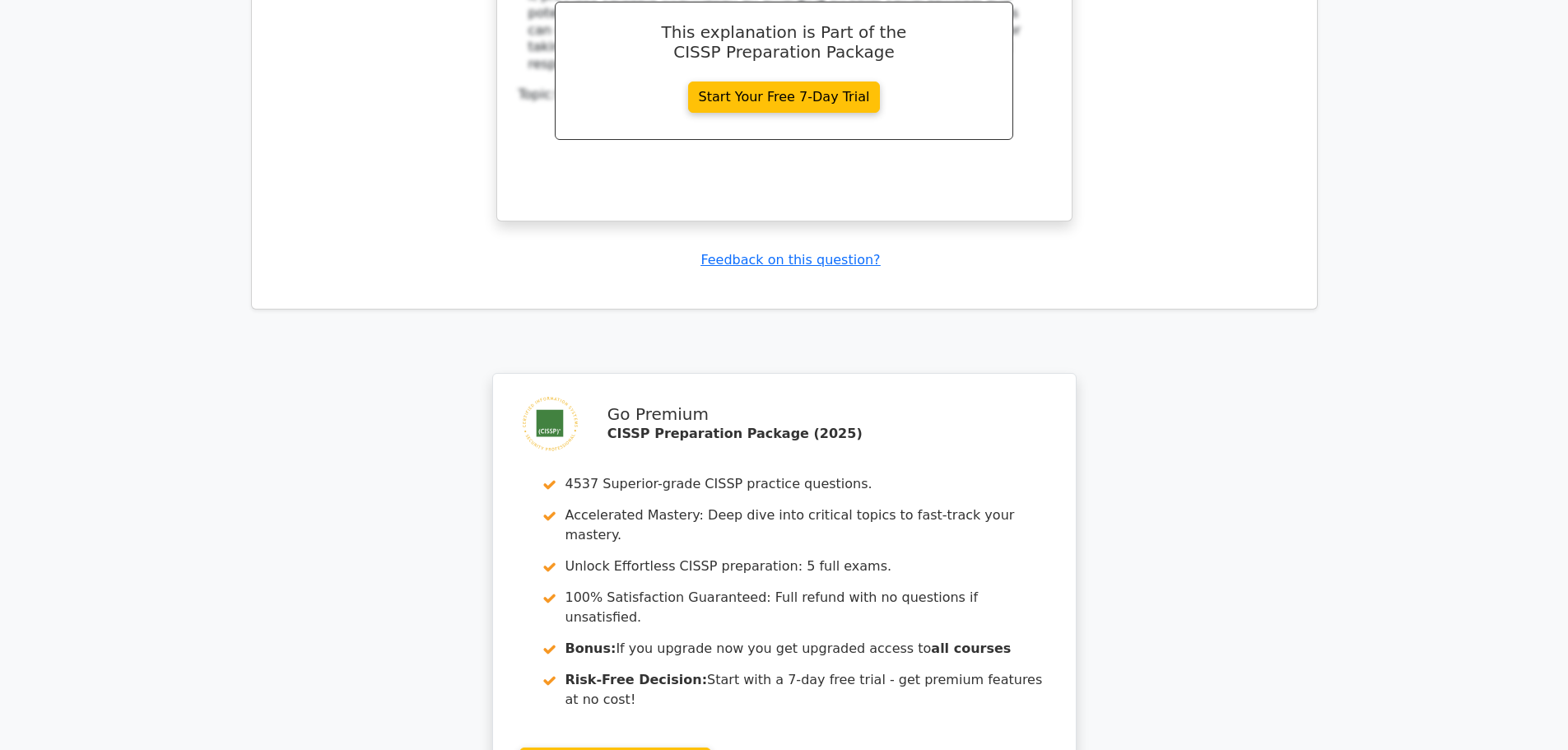
scroll to position [8967, 0]
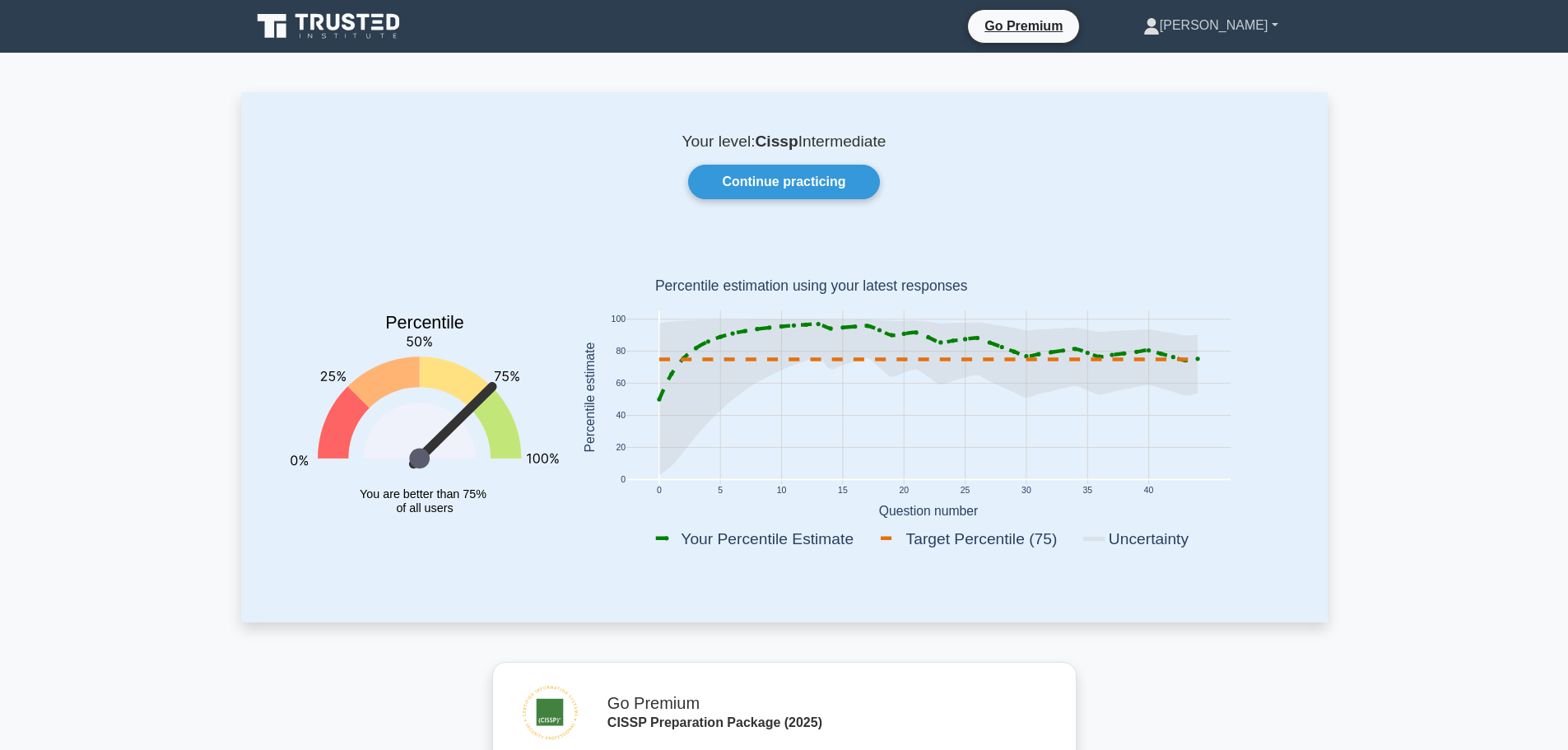
click at [1223, 15] on link "[PERSON_NAME]" at bounding box center [1210, 25] width 214 height 33
click at [1184, 74] on link "Profile" at bounding box center [1170, 64] width 130 height 27
click at [731, 174] on link "Continue practicing" at bounding box center [784, 181] width 191 height 35
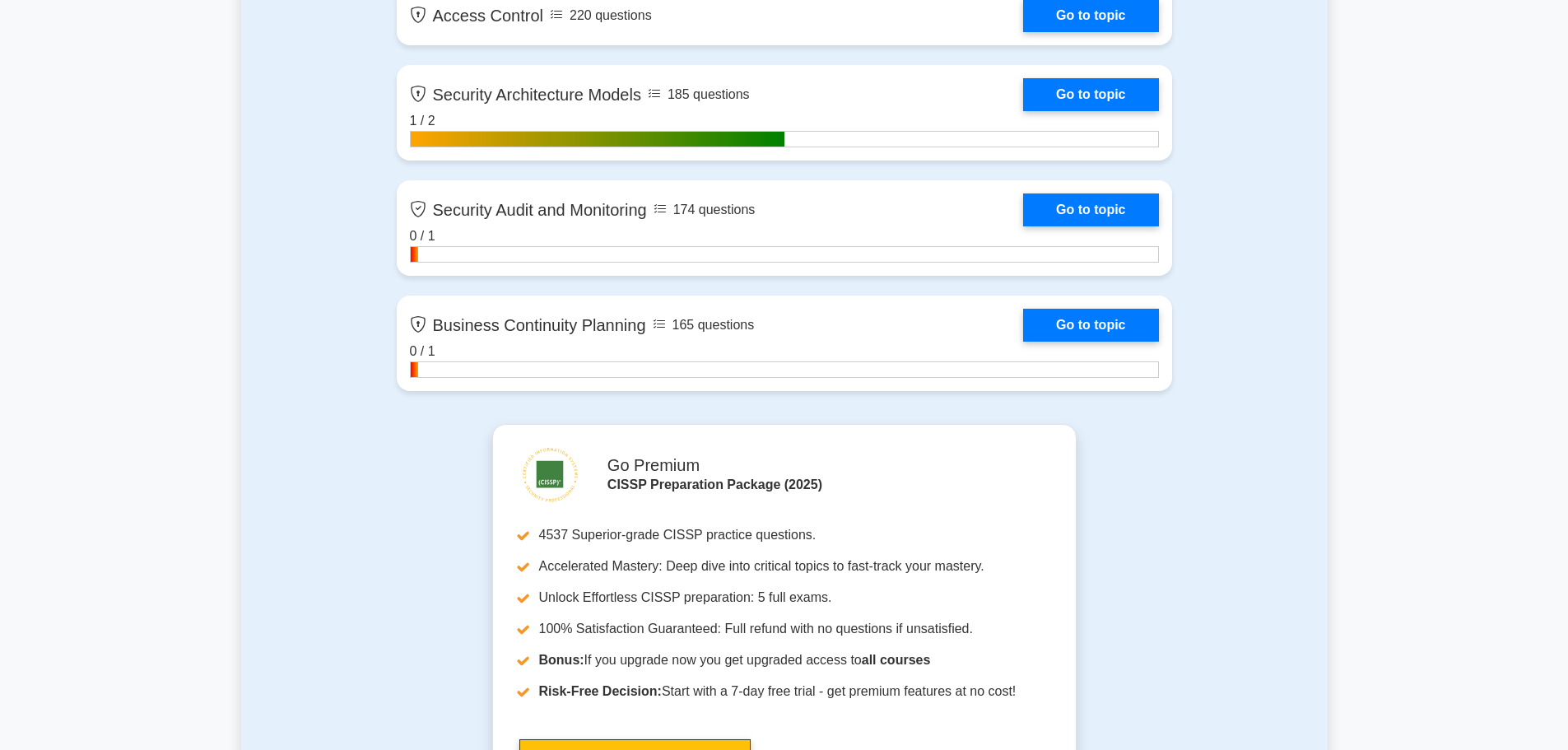
scroll to position [3869, 0]
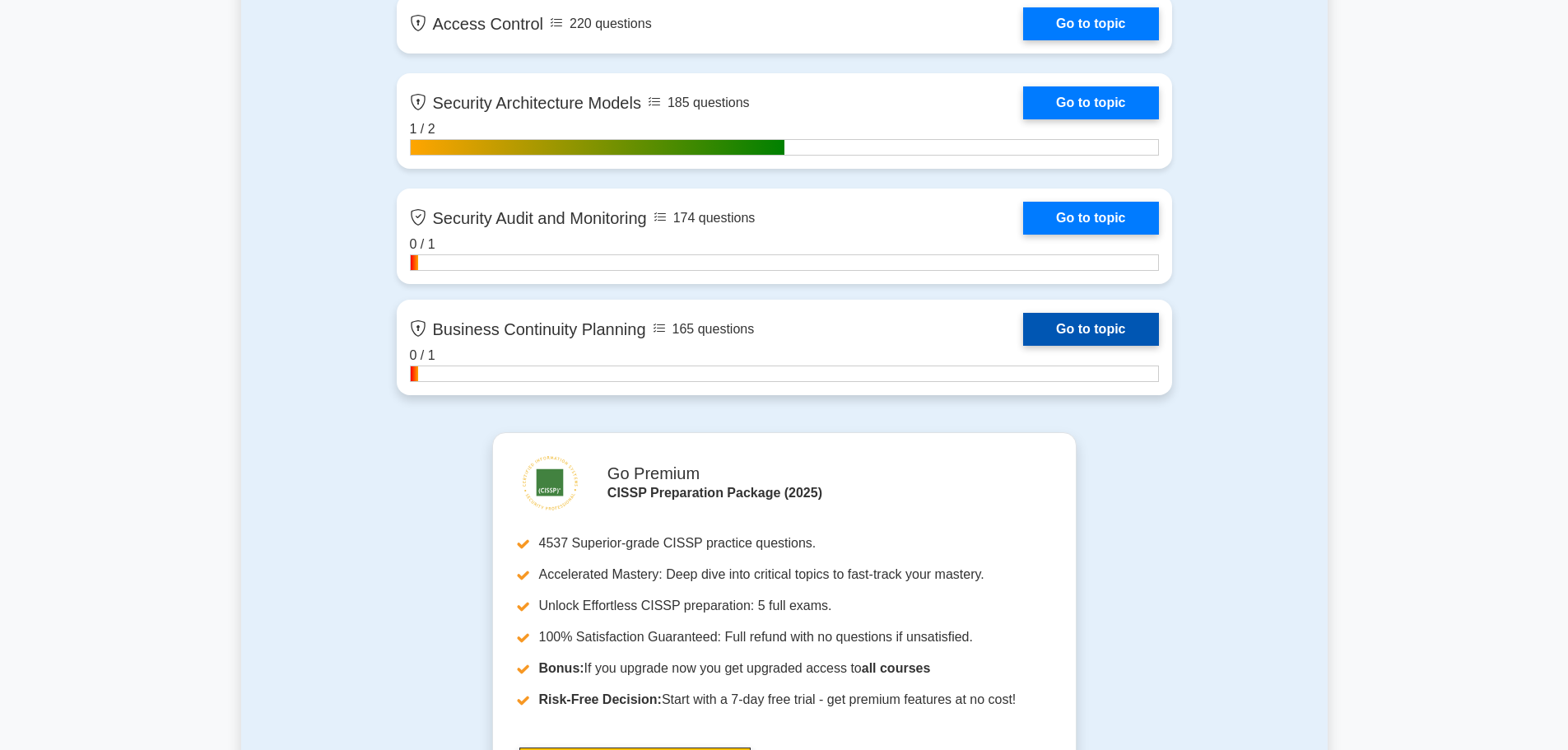
click at [1053, 325] on link "Go to topic" at bounding box center [1090, 329] width 135 height 33
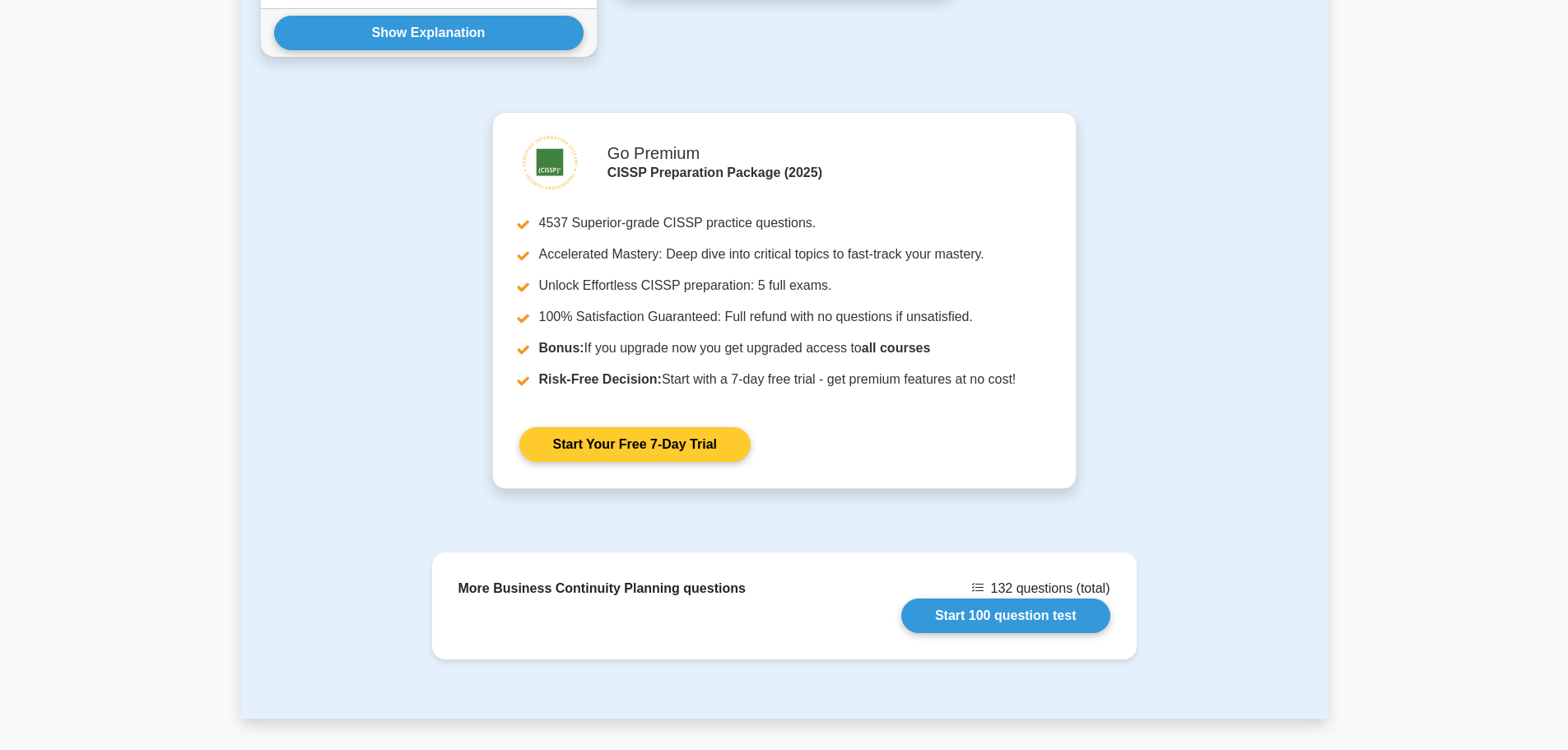
scroll to position [1399, 0]
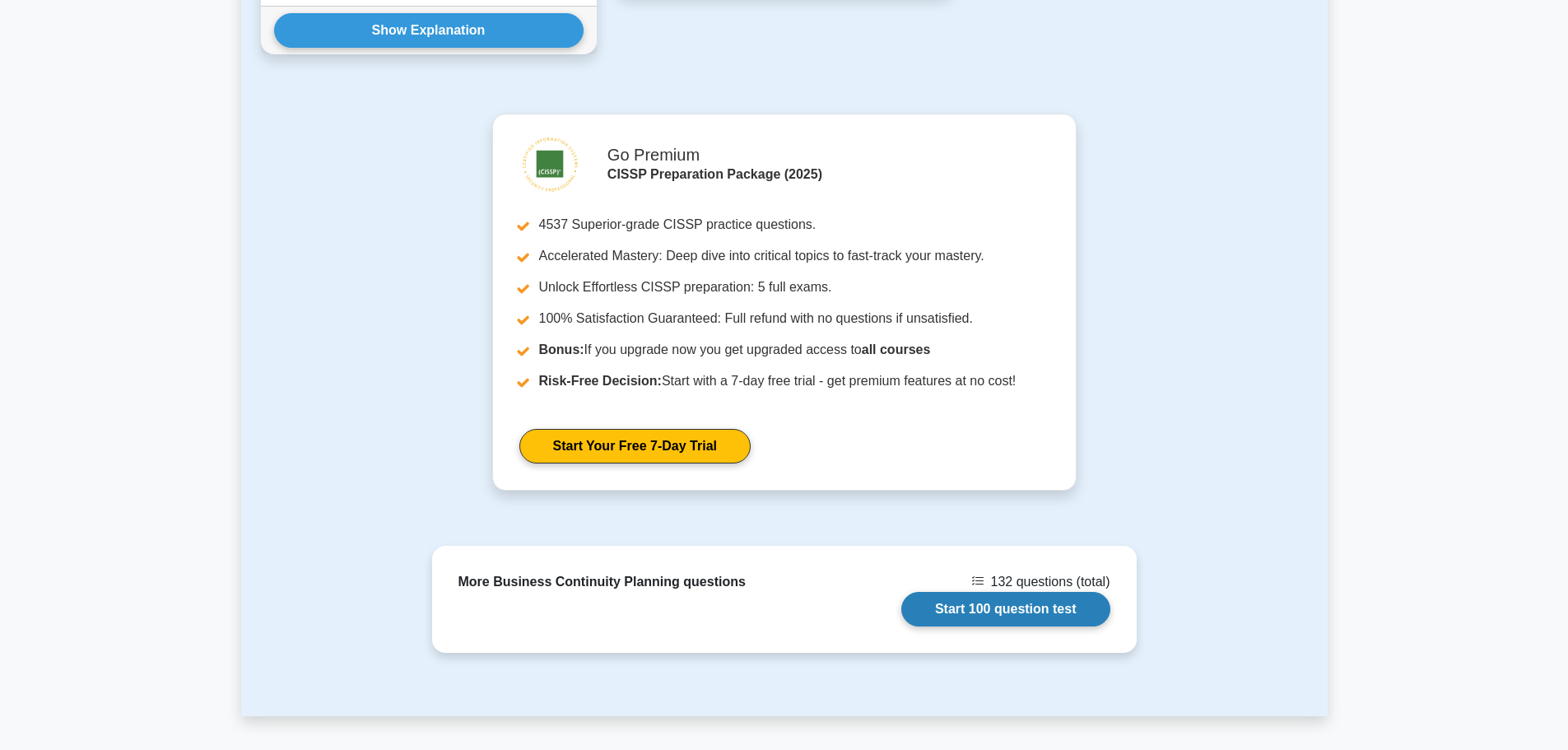
click at [1085, 592] on link "Start 100 question test" at bounding box center [1005, 609] width 209 height 35
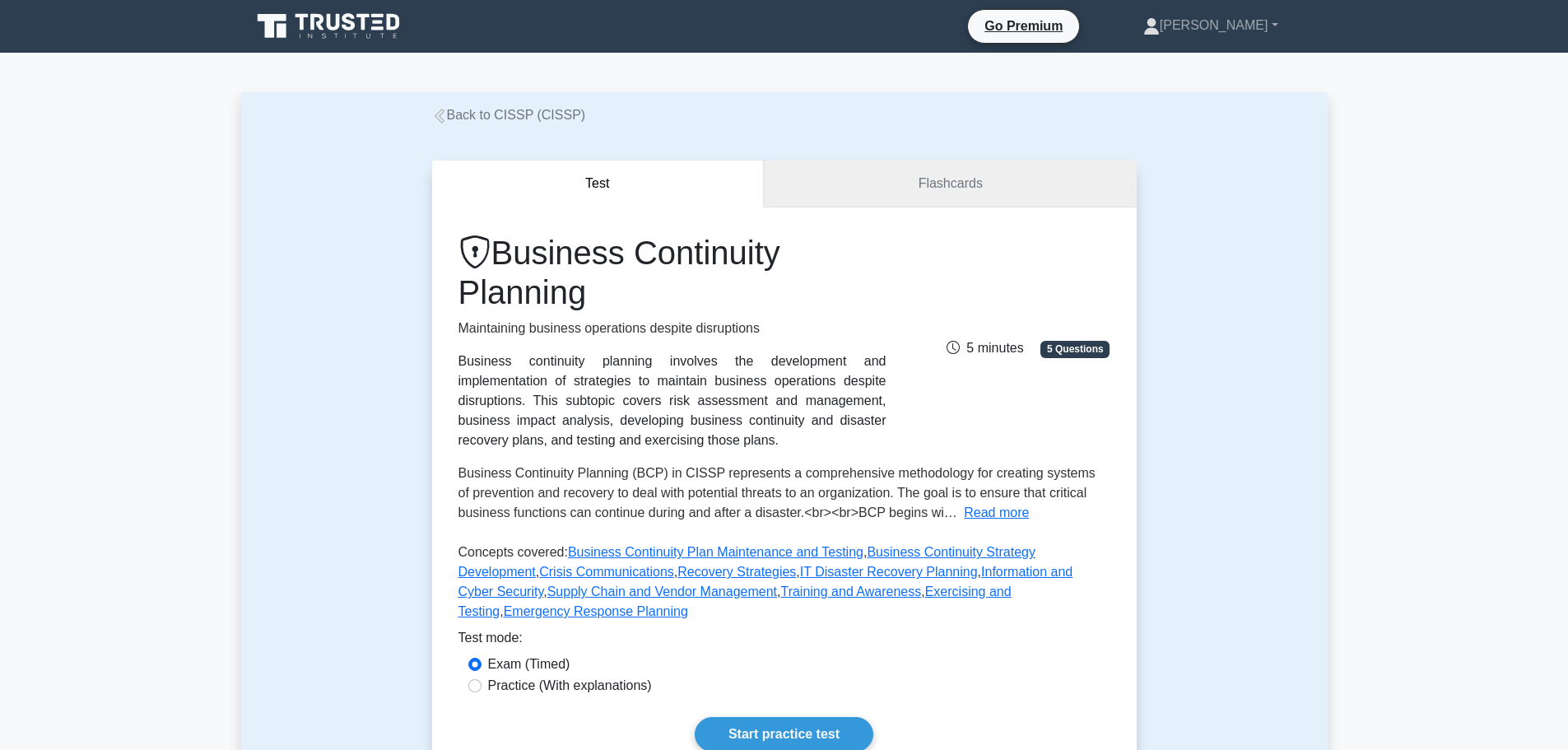
click at [828, 191] on link "Flashcards" at bounding box center [950, 183] width 372 height 47
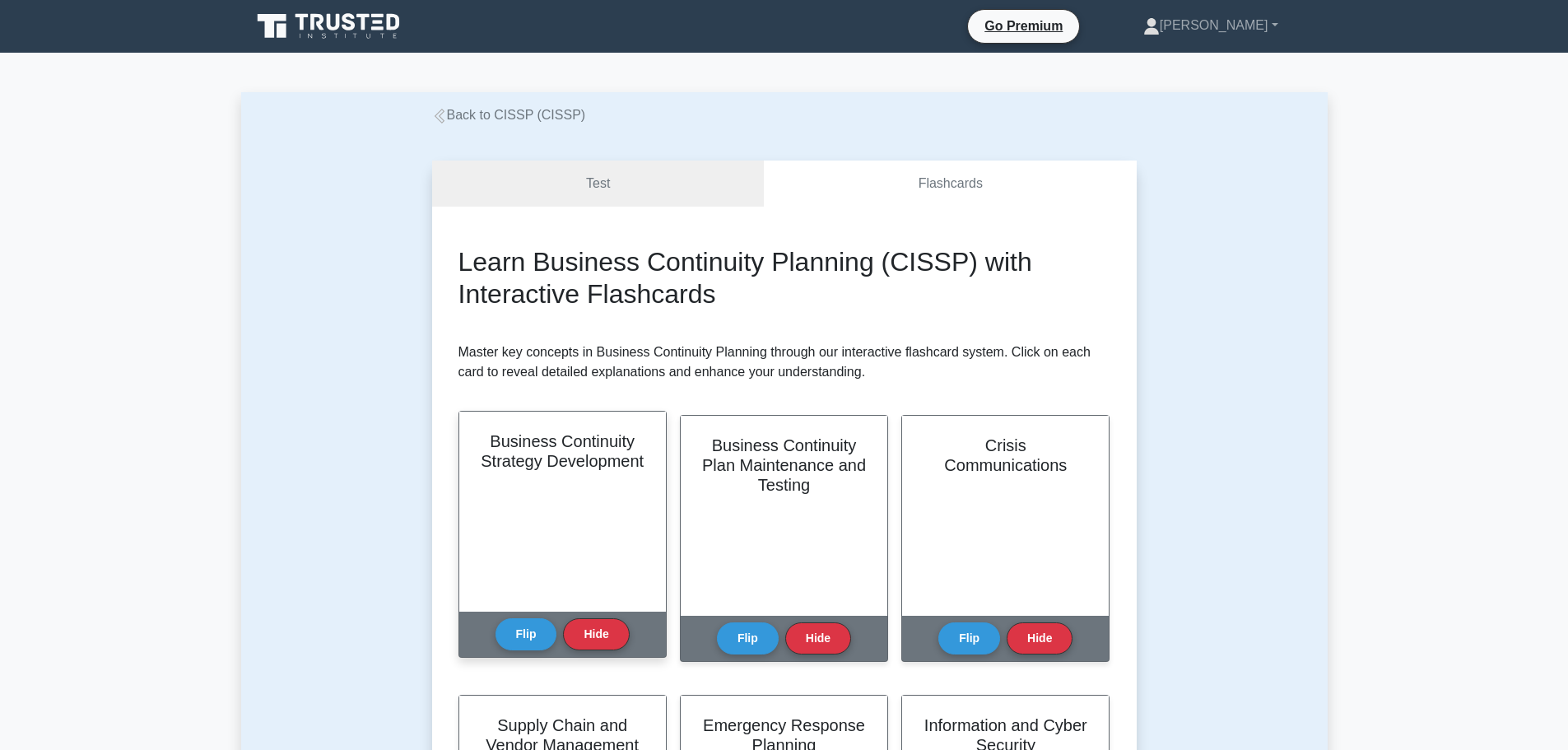
click at [547, 508] on div "Business Continuity Strategy Development" at bounding box center [562, 512] width 206 height 200
click at [521, 630] on button "Flip" at bounding box center [526, 633] width 61 height 32
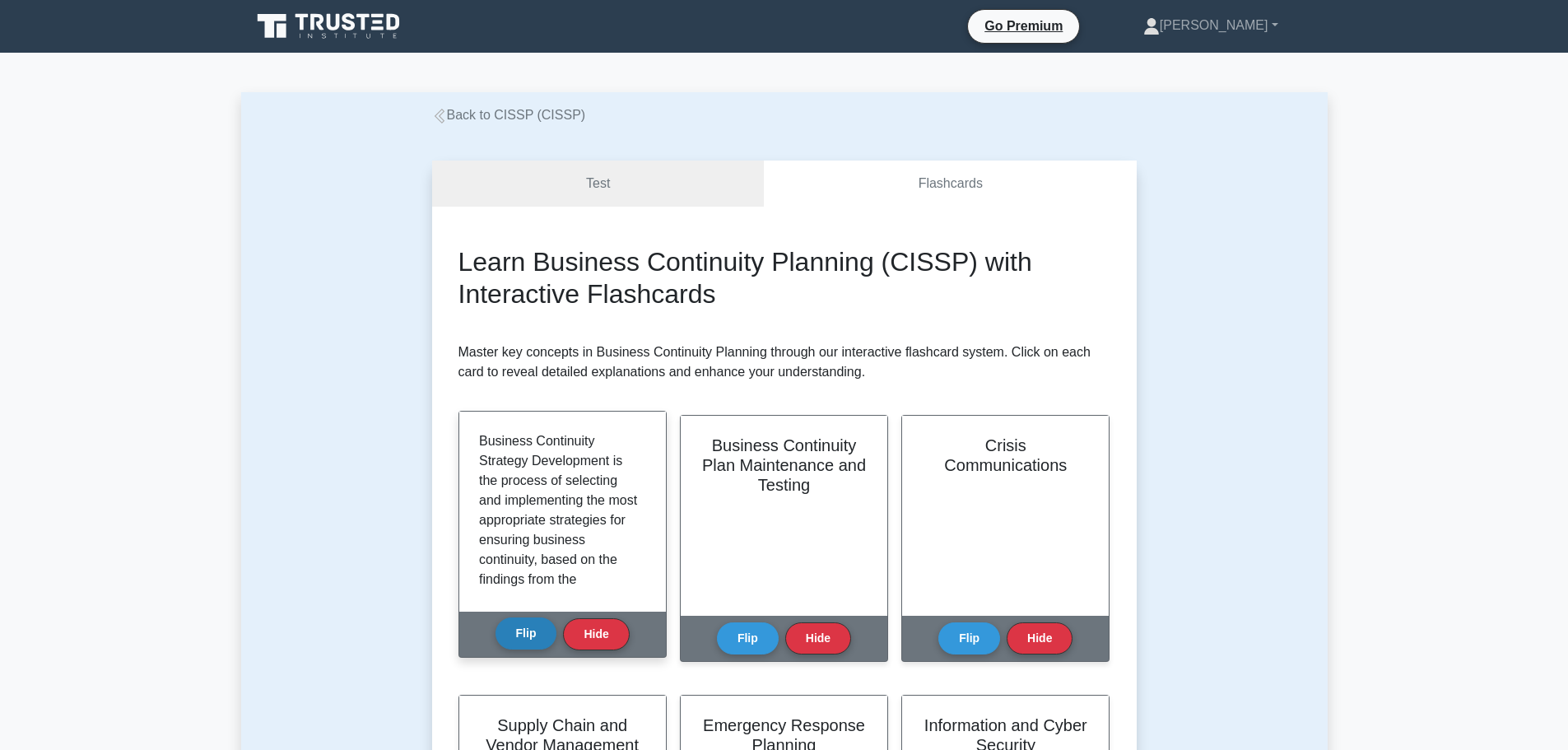
click at [521, 630] on button "Flip" at bounding box center [526, 633] width 61 height 32
